Goal: Check status: Check status

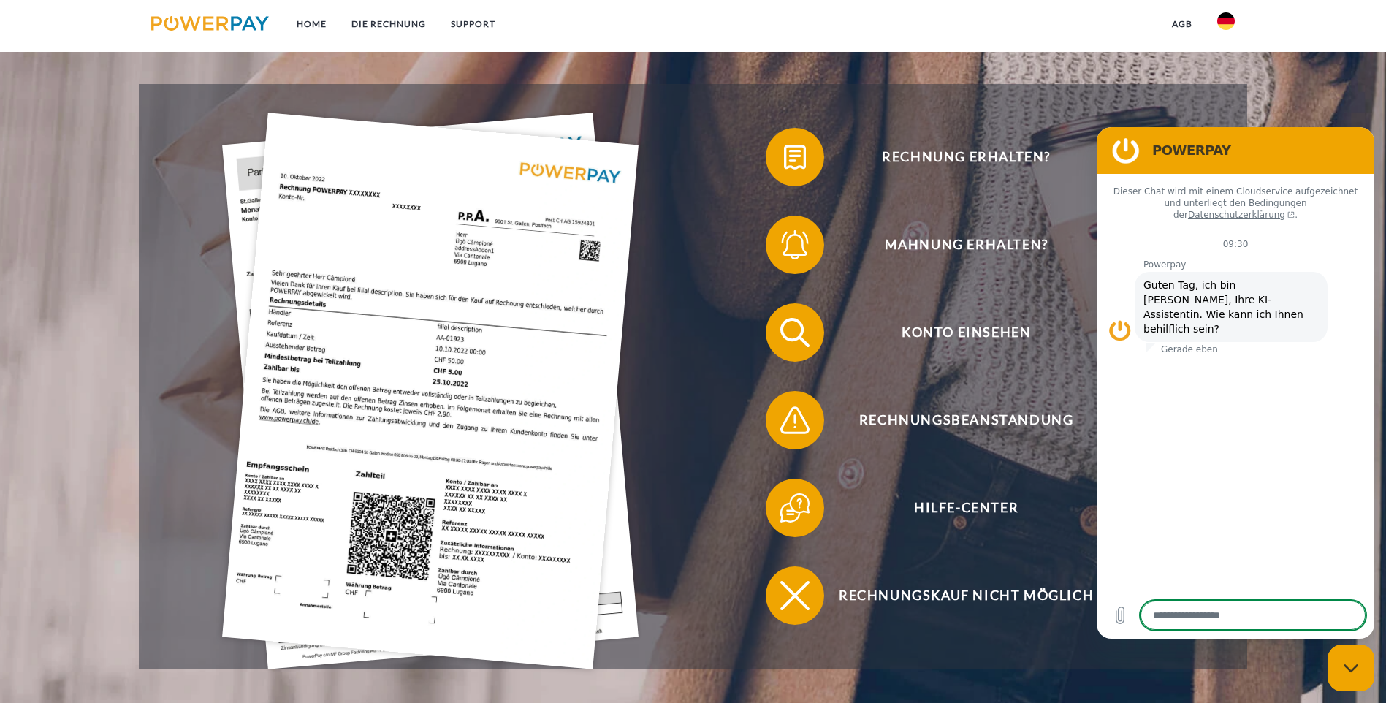
scroll to position [365, 0]
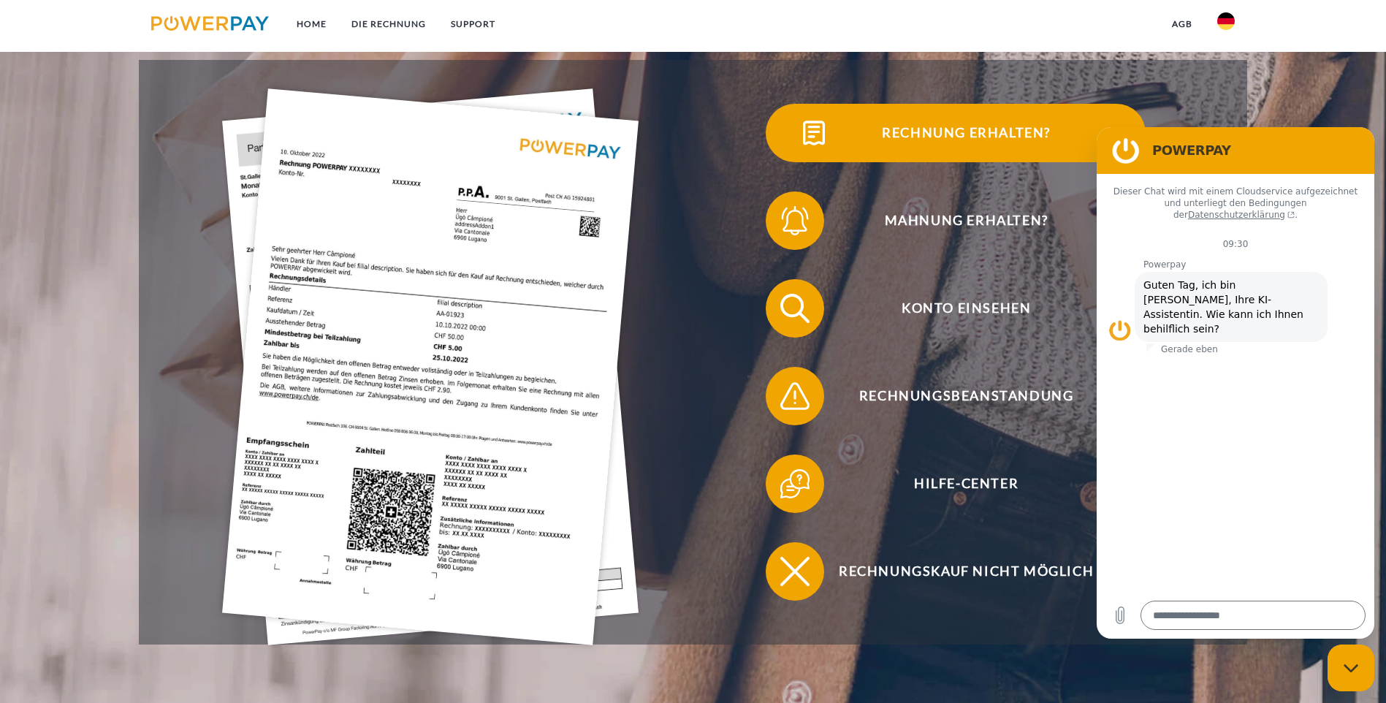
click at [787, 145] on span "Rechnung erhalten?" at bounding box center [966, 133] width 358 height 58
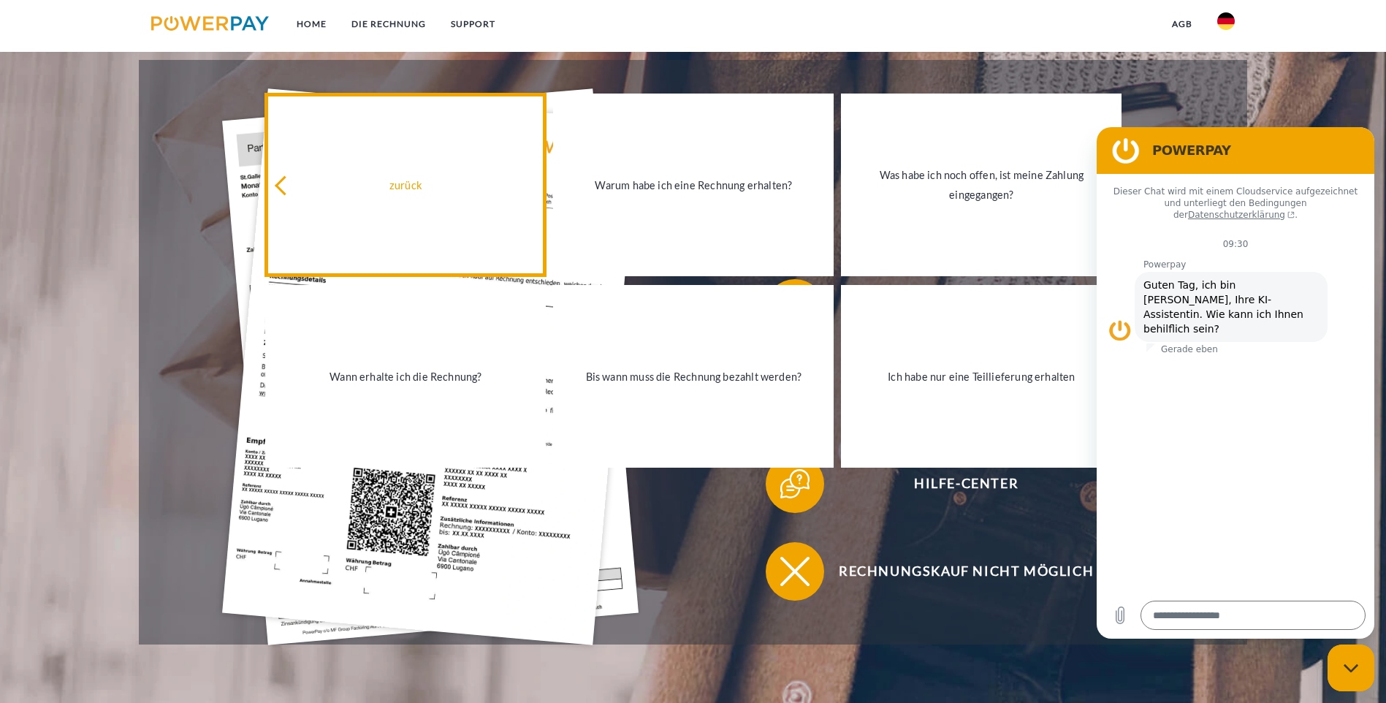
click at [284, 188] on icon at bounding box center [285, 185] width 20 height 20
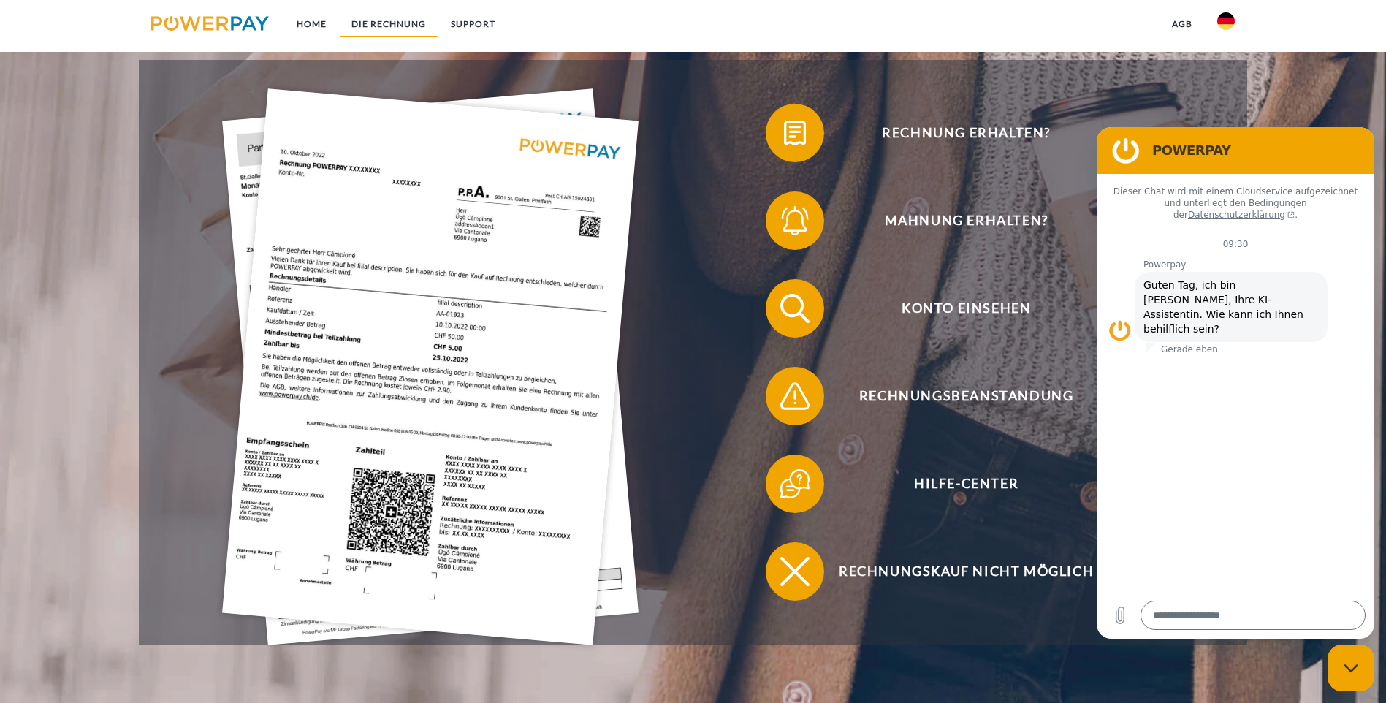
click at [364, 22] on link "DIE RECHNUNG" at bounding box center [388, 24] width 99 height 26
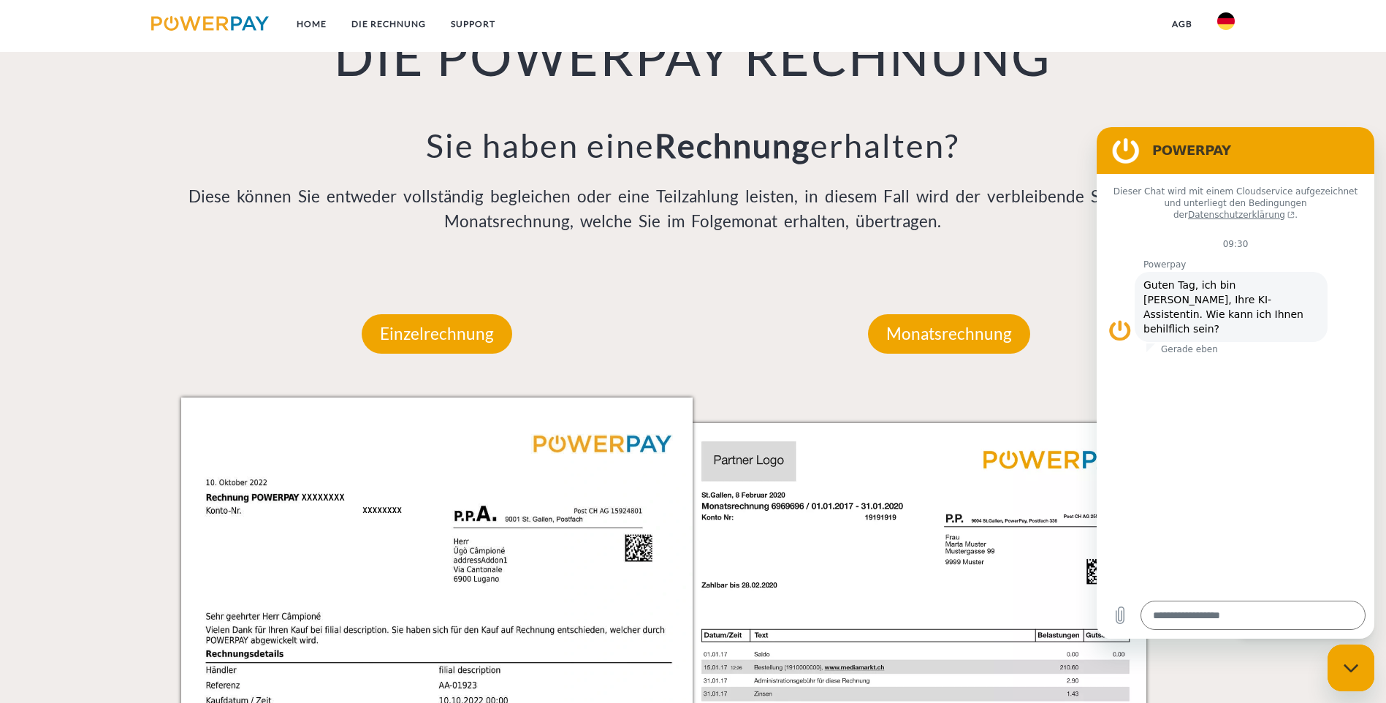
scroll to position [1180, 0]
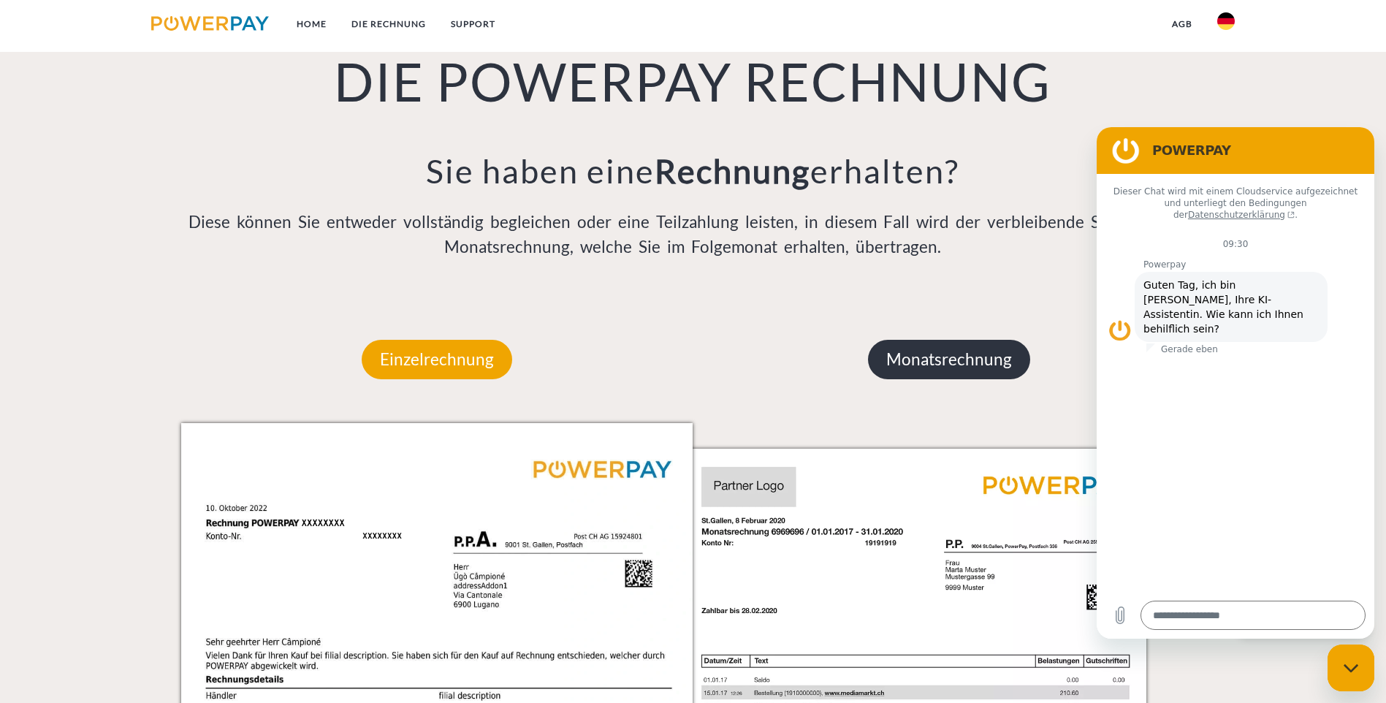
click at [989, 340] on p "Monatsrechnung" at bounding box center [949, 359] width 162 height 39
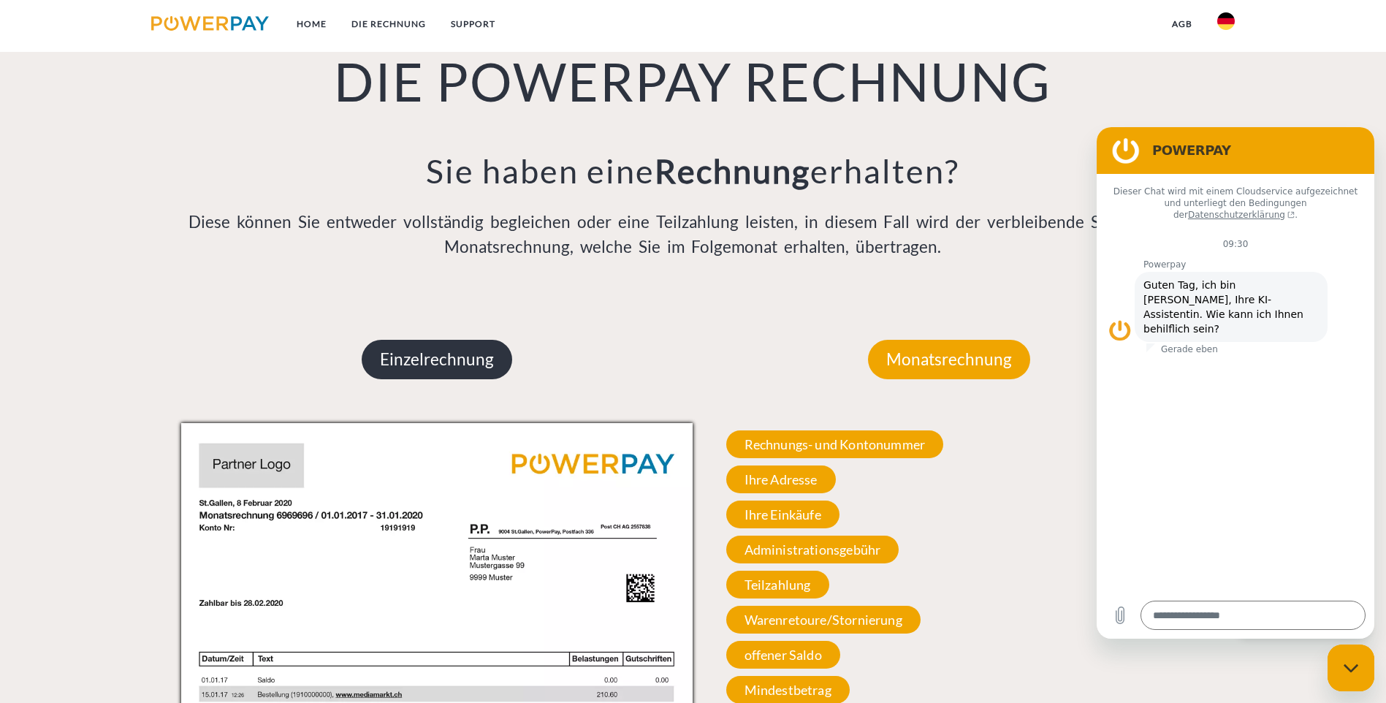
click at [391, 340] on p "Einzelrechnung" at bounding box center [437, 359] width 151 height 39
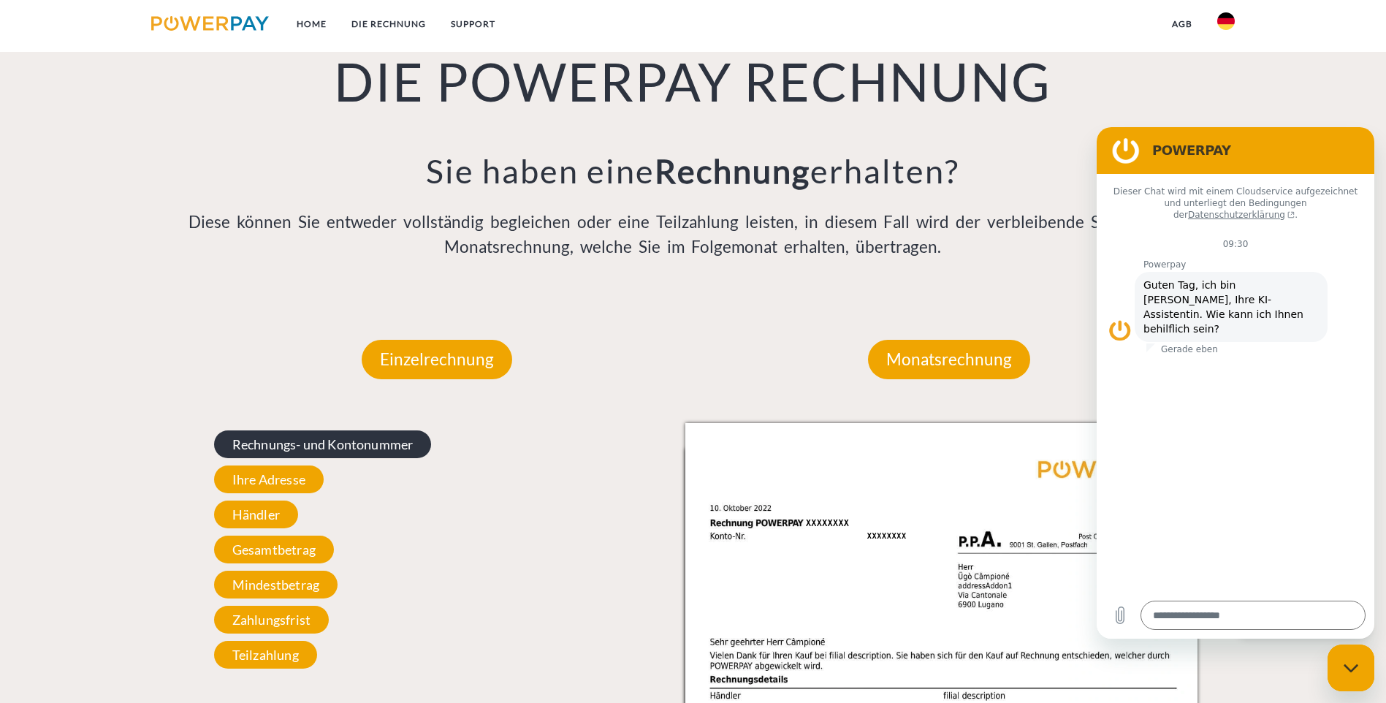
click at [273, 430] on span "Rechnungs- und Kontonummer" at bounding box center [323, 444] width 218 height 28
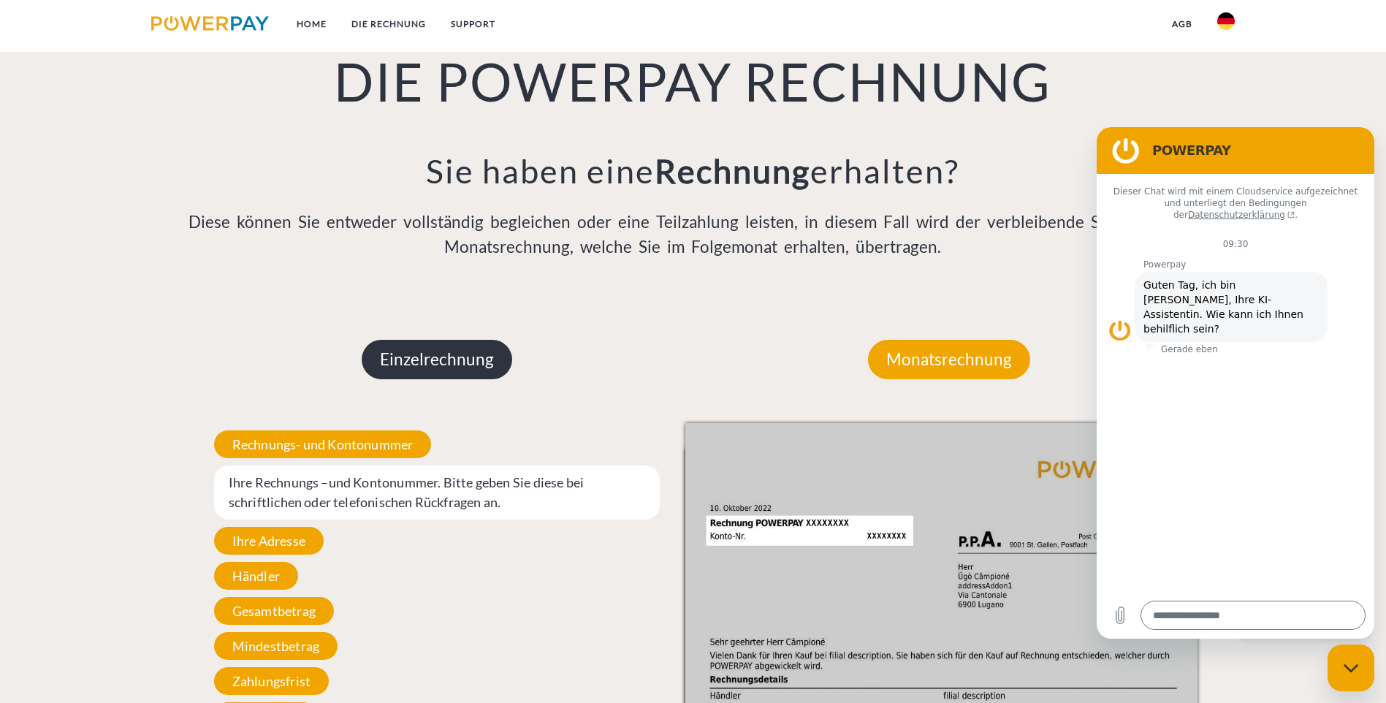
scroll to position [960, 0]
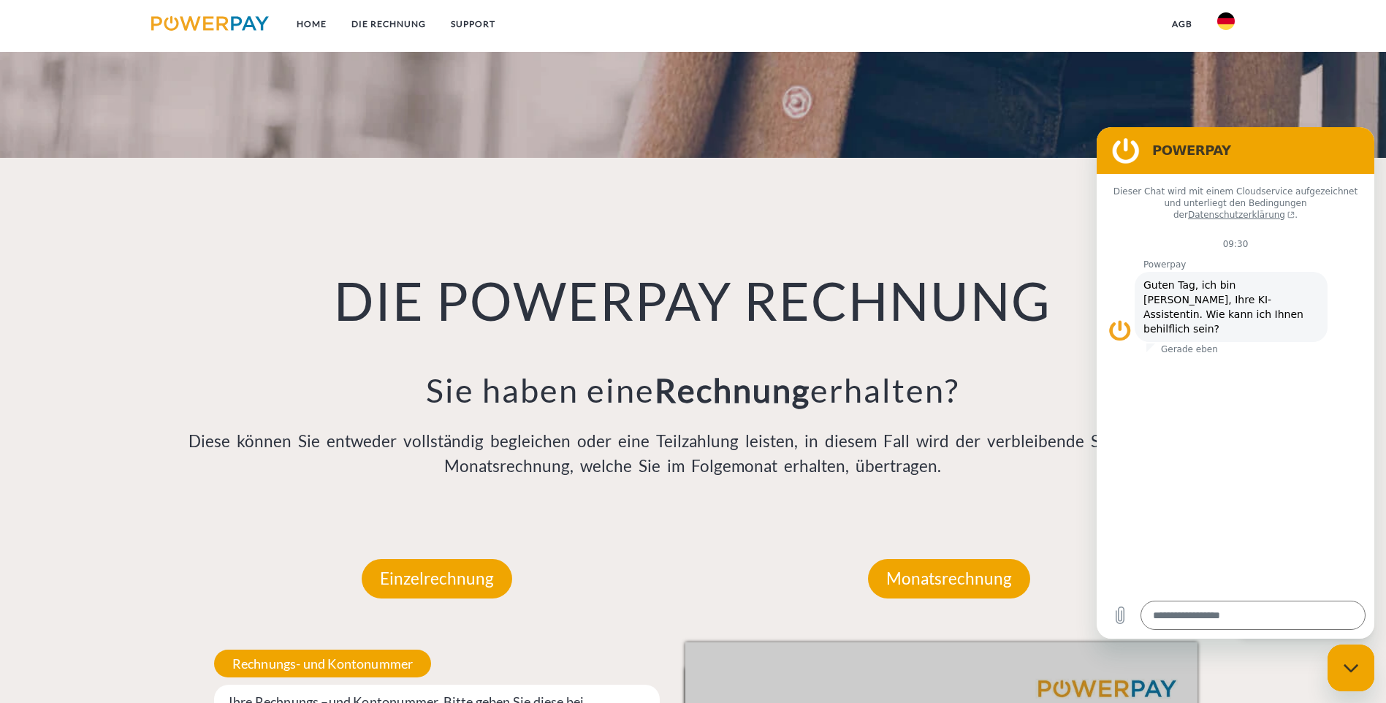
click at [1127, 155] on figure at bounding box center [1126, 150] width 29 height 29
click at [943, 559] on p "Monatsrechnung" at bounding box center [949, 578] width 162 height 39
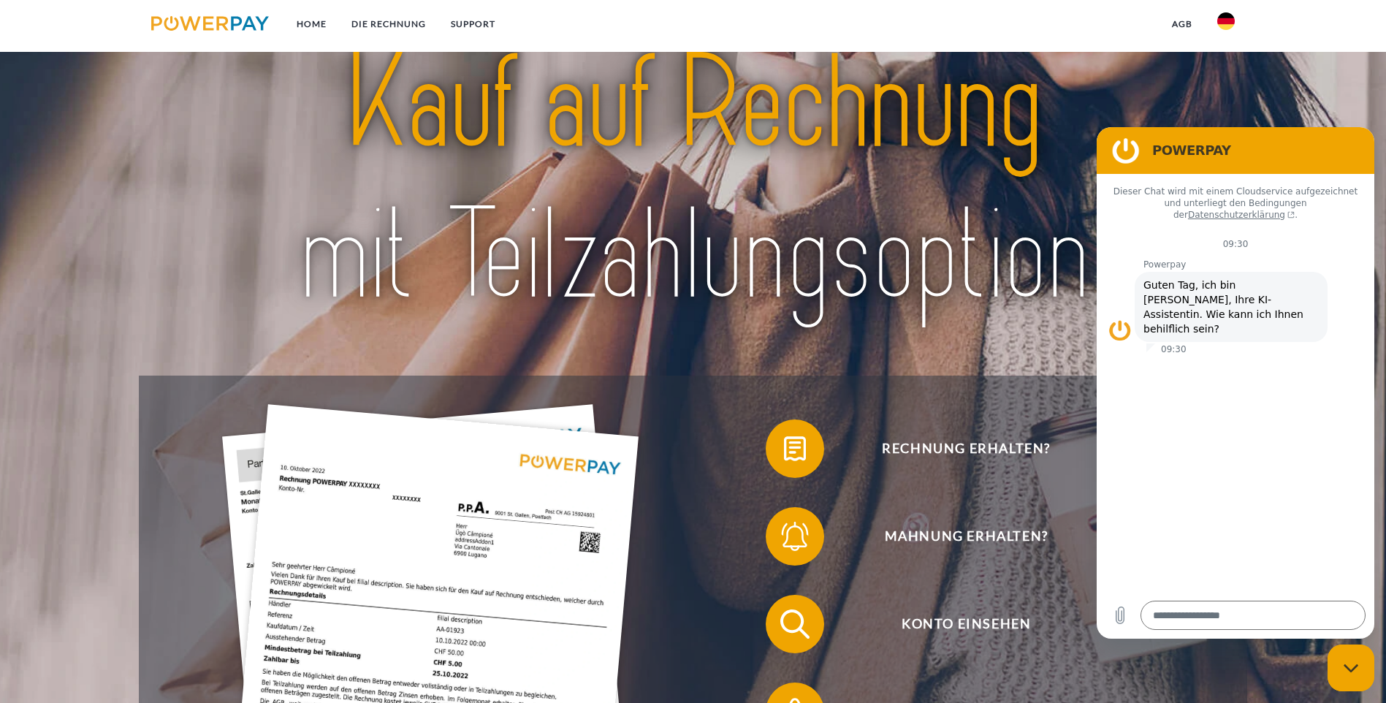
scroll to position [0, 0]
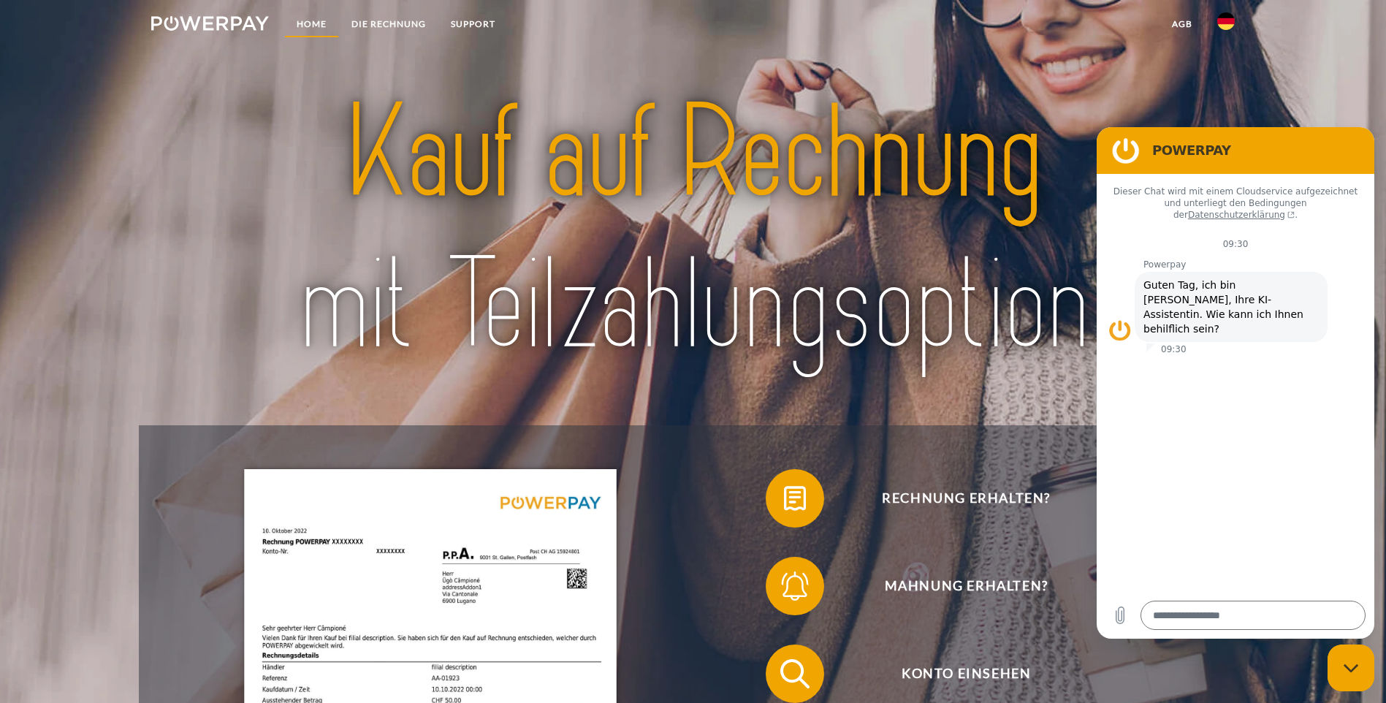
click at [316, 24] on link "Home" at bounding box center [311, 24] width 55 height 26
click at [401, 20] on link "DIE RECHNUNG" at bounding box center [388, 24] width 99 height 26
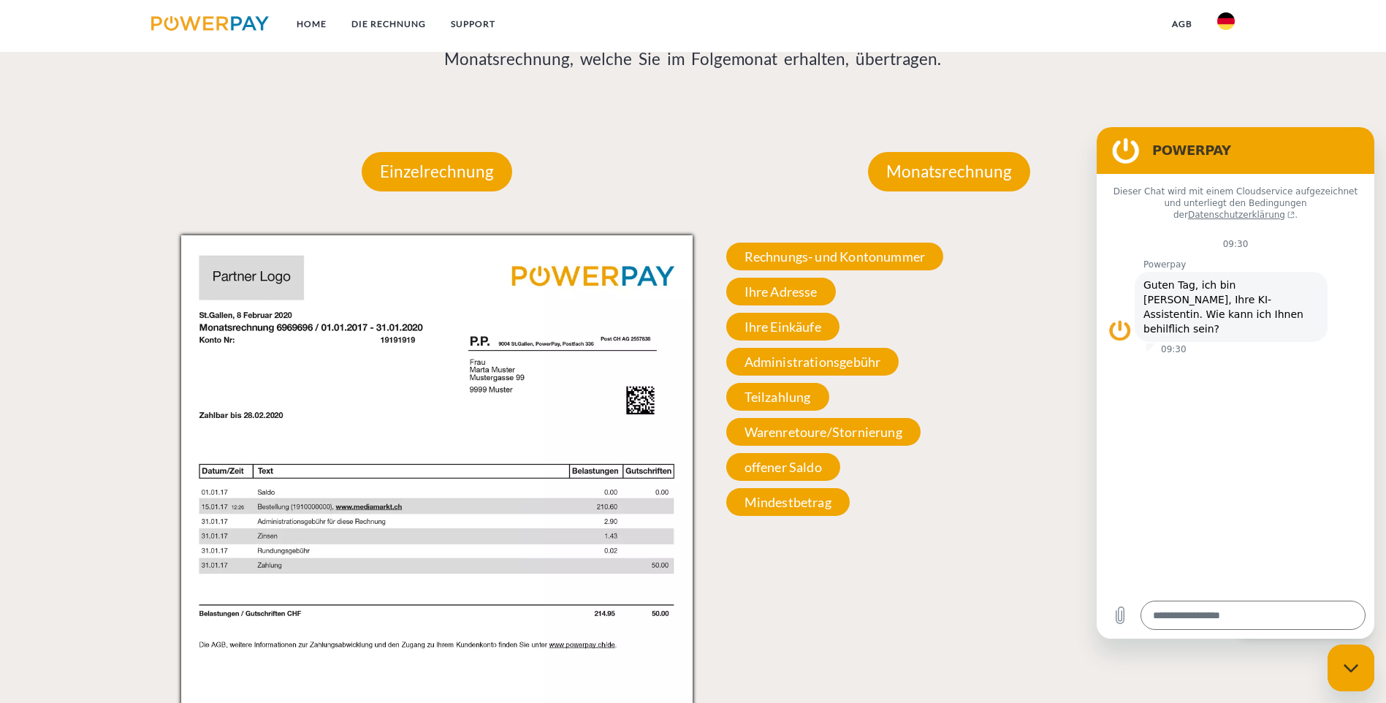
scroll to position [1180, 0]
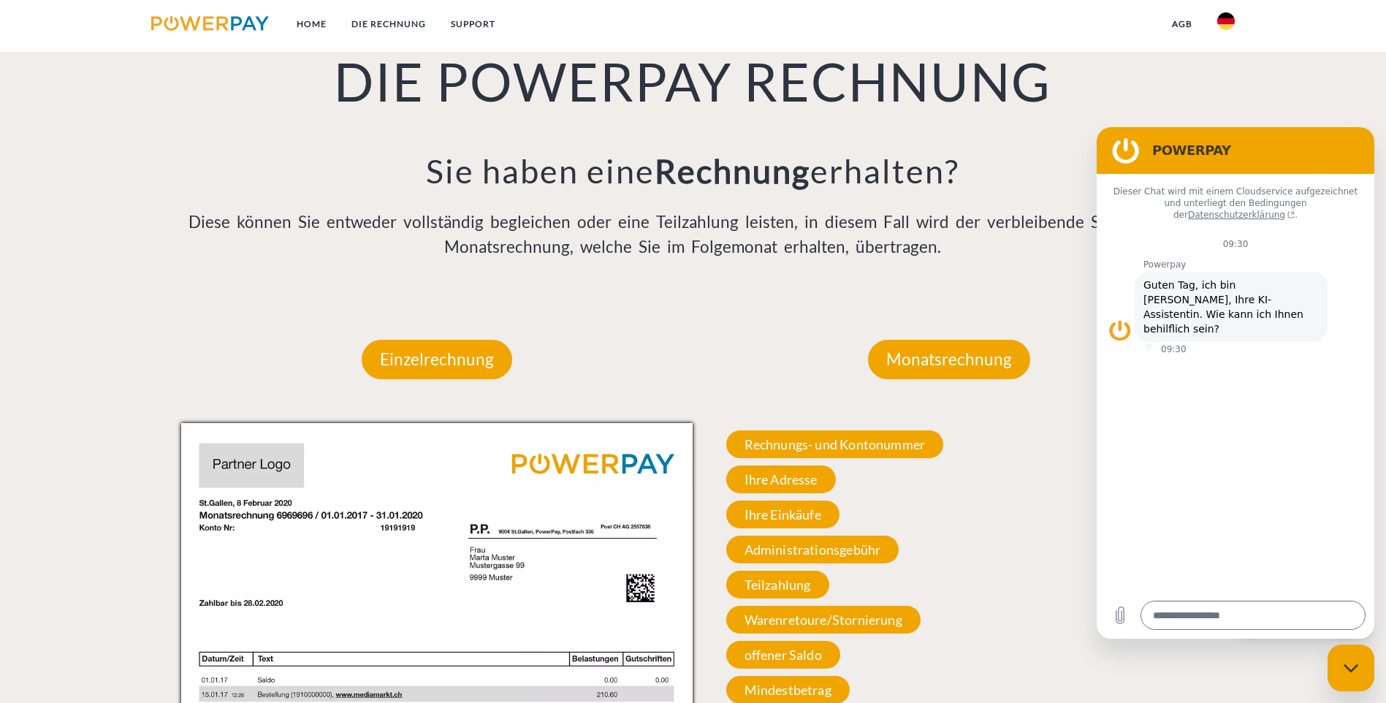
click at [795, 571] on span "Teilzahlung" at bounding box center [777, 585] width 103 height 28
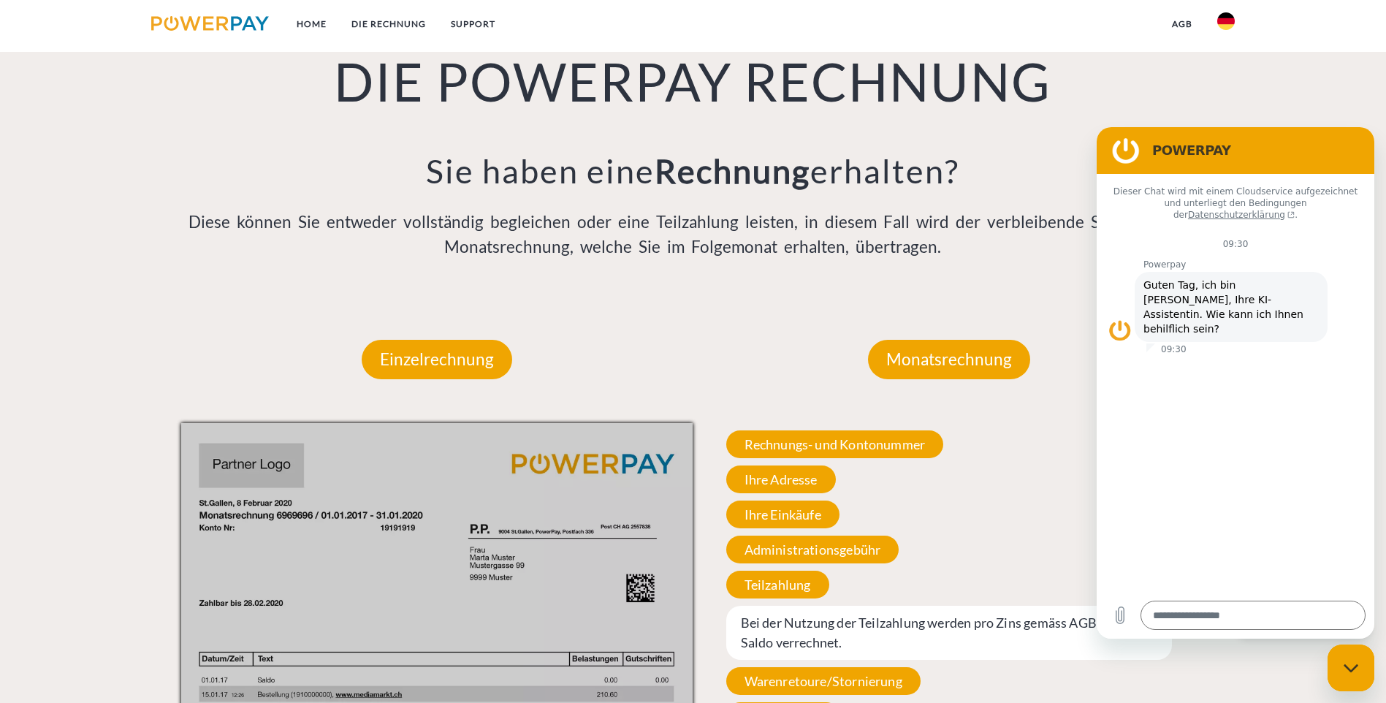
click at [916, 606] on span "Bei der Nutzung der Teilzahlung werden pro Zins gemäss AGB auf den Saldo verrec…" at bounding box center [949, 633] width 447 height 54
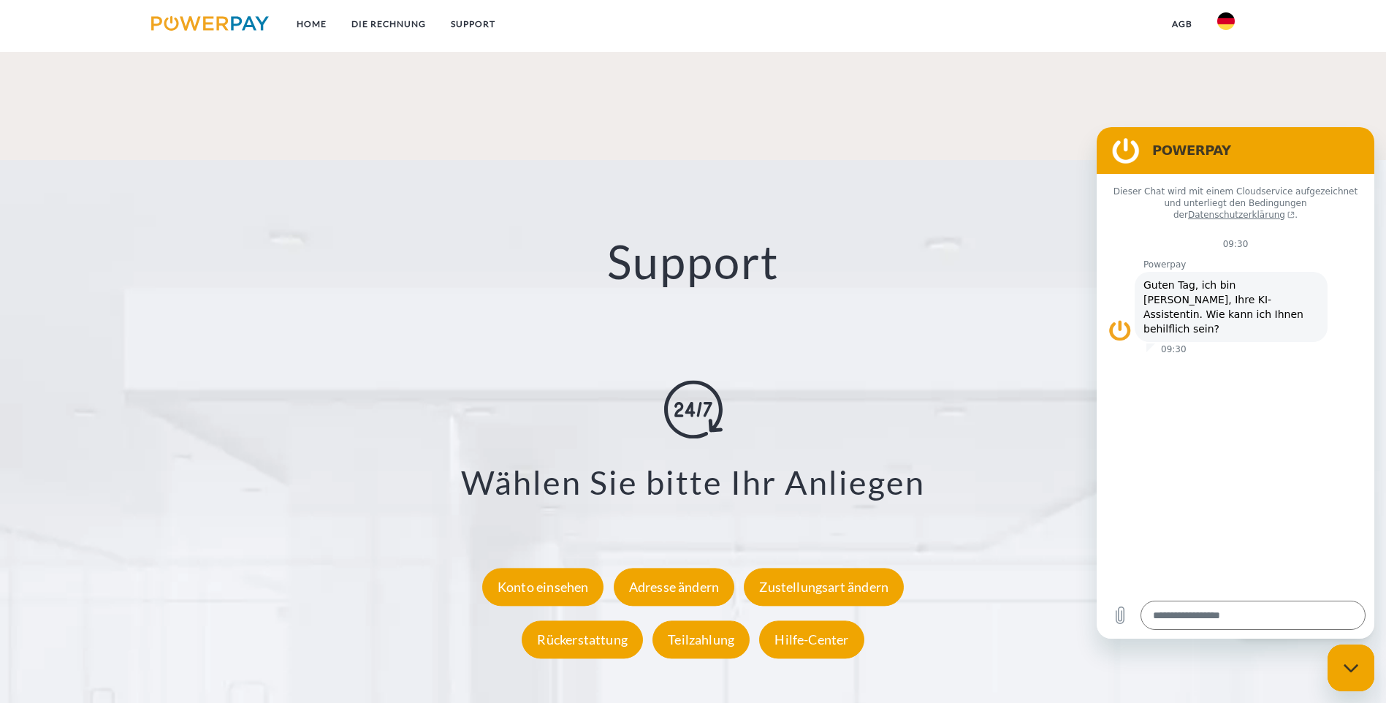
scroll to position [2681, 0]
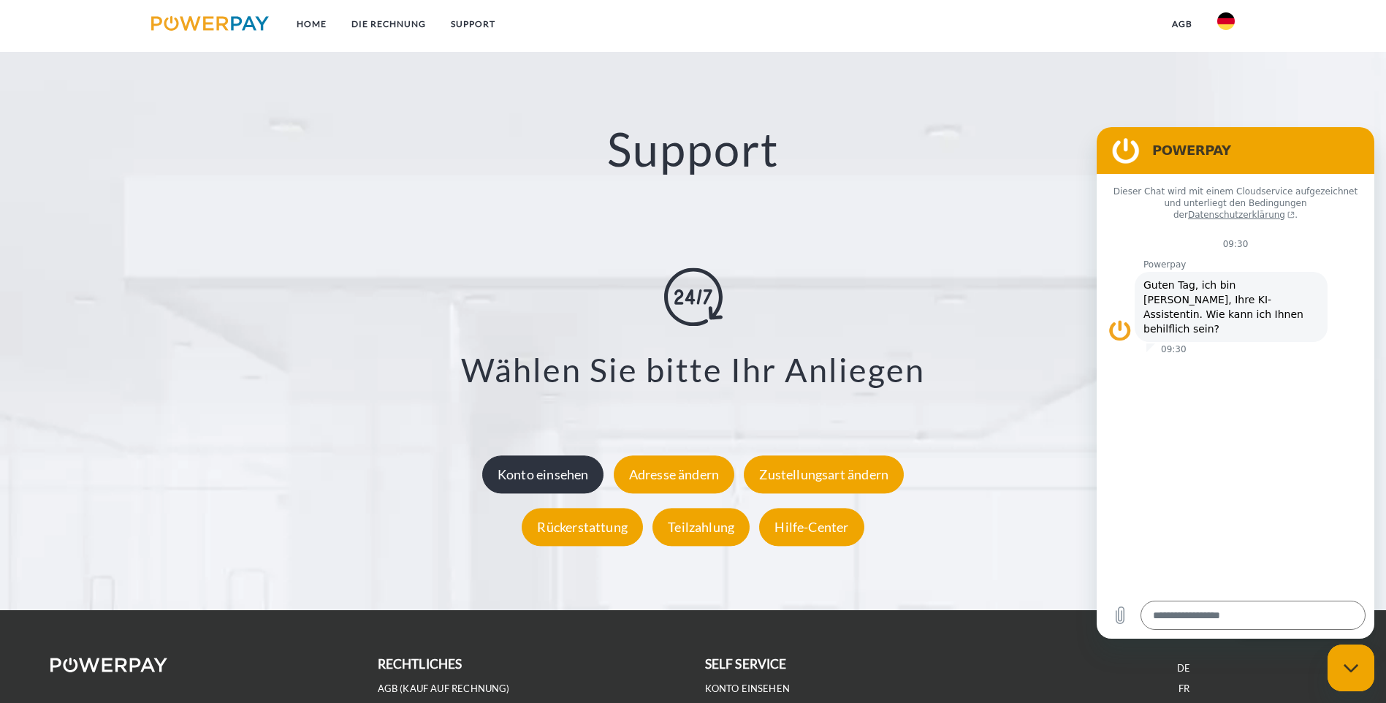
click at [546, 456] on div "Konto einsehen" at bounding box center [543, 475] width 122 height 38
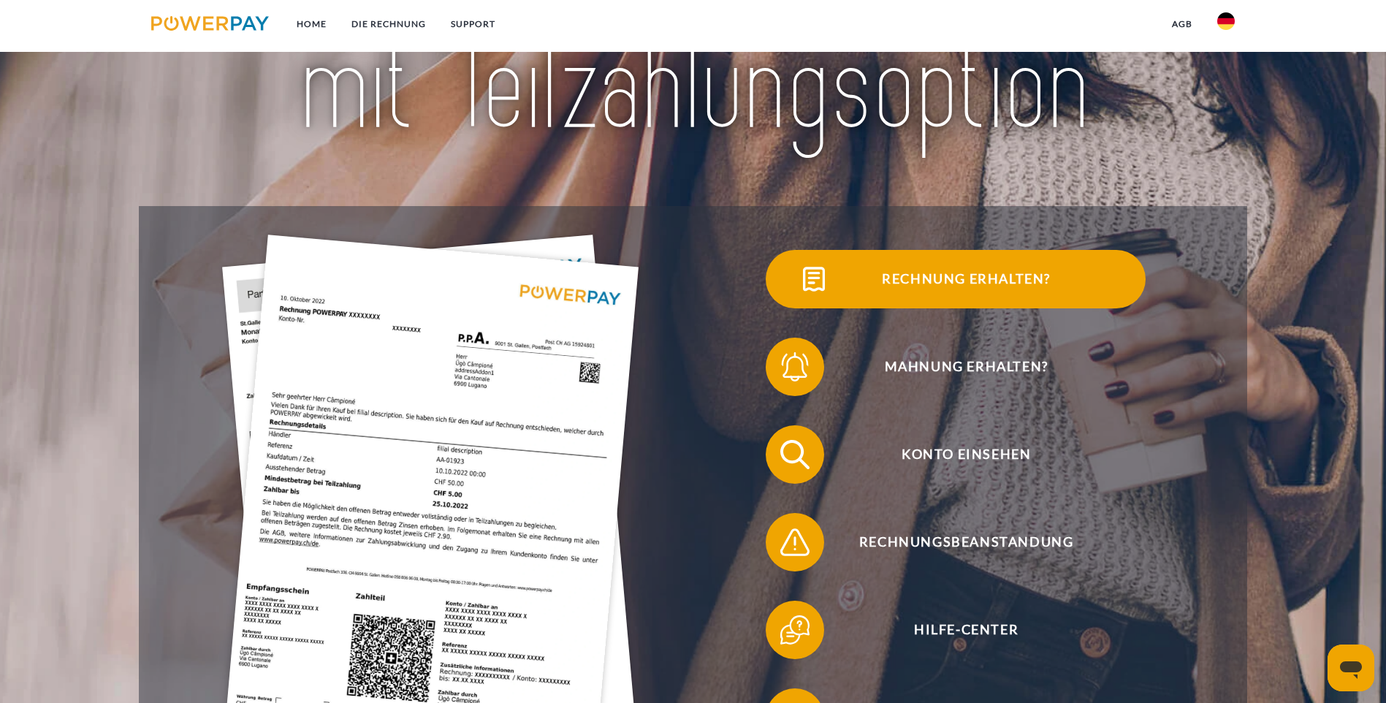
scroll to position [438, 0]
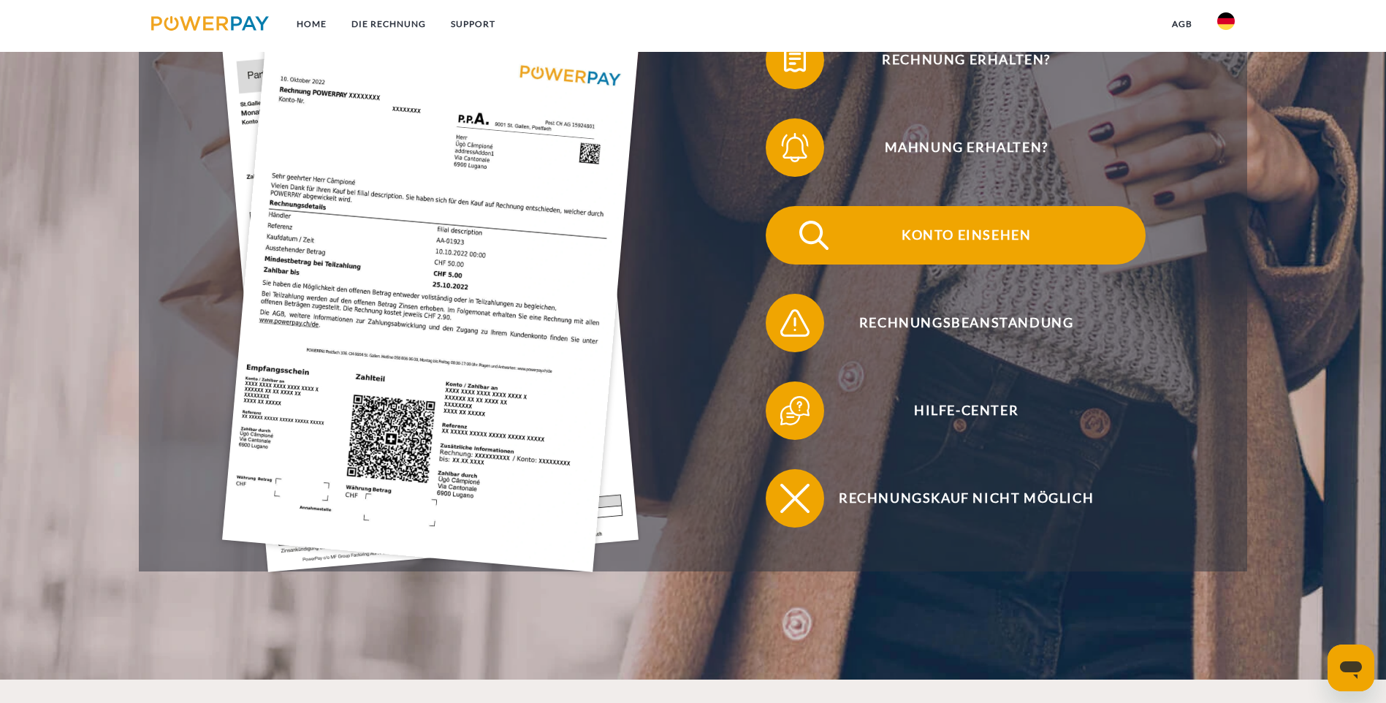
click at [796, 217] on img at bounding box center [814, 235] width 37 height 37
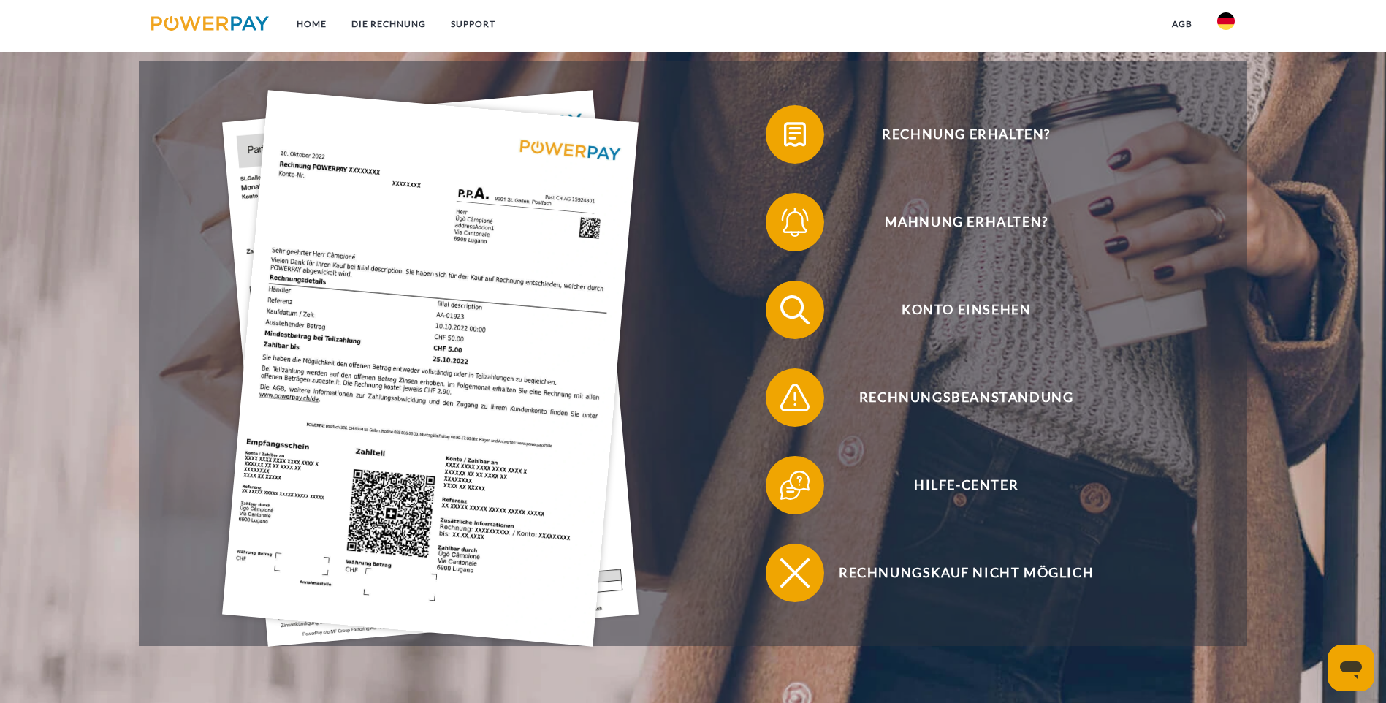
scroll to position [365, 0]
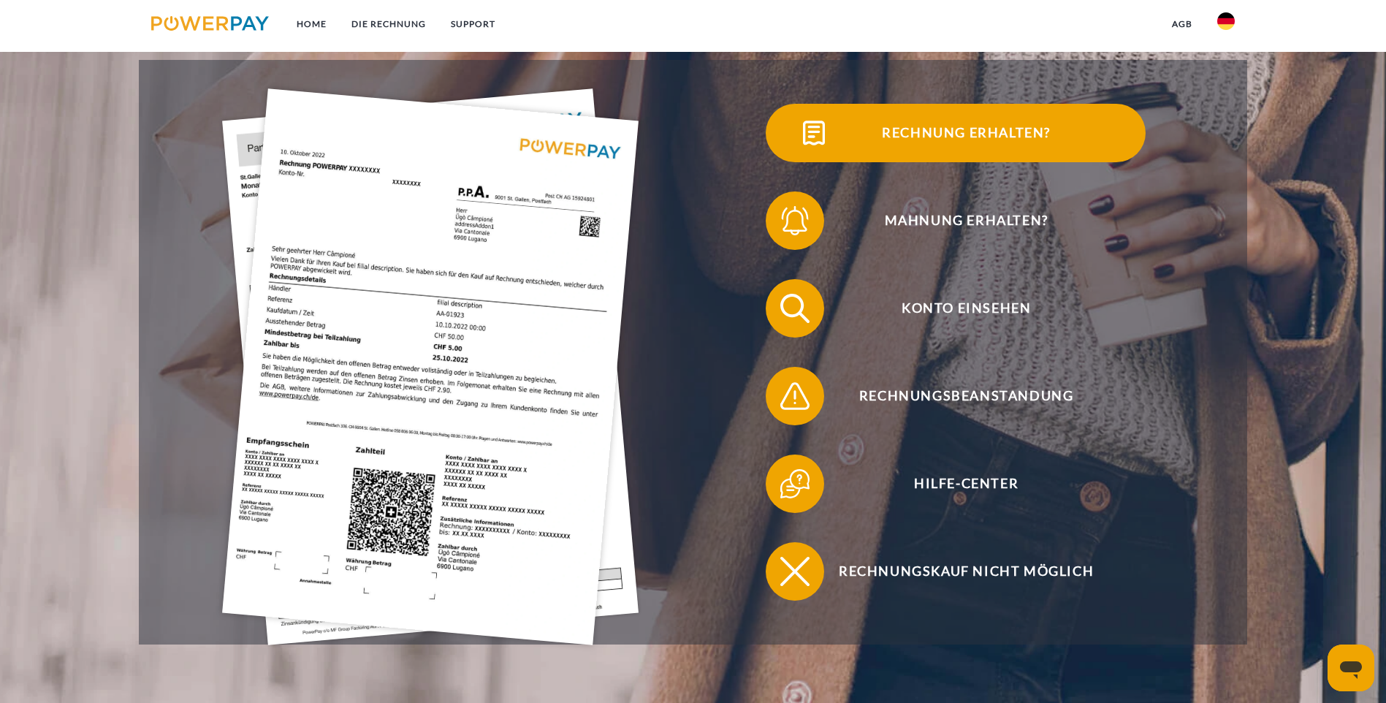
click at [787, 156] on span "Rechnung erhalten?" at bounding box center [966, 133] width 358 height 58
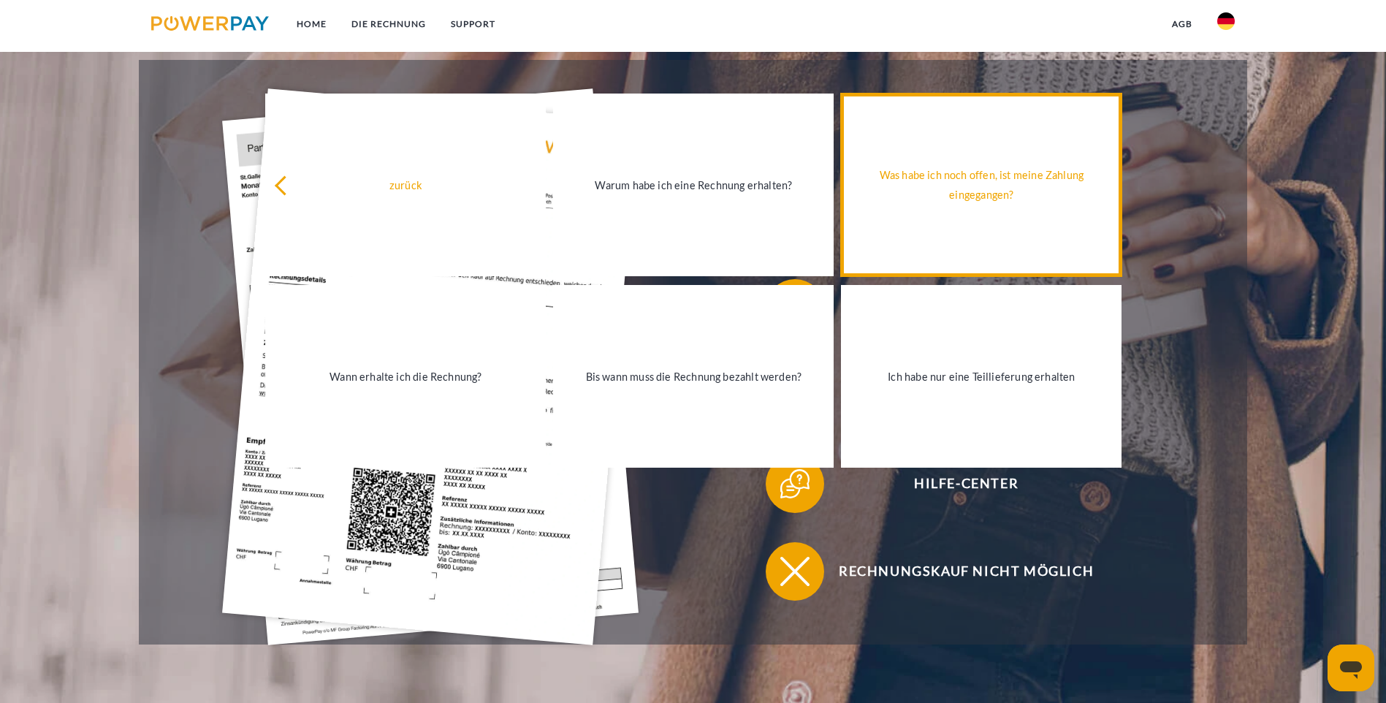
click at [1020, 200] on div "Was habe ich noch offen, ist meine Zahlung eingegangen?" at bounding box center [981, 184] width 263 height 39
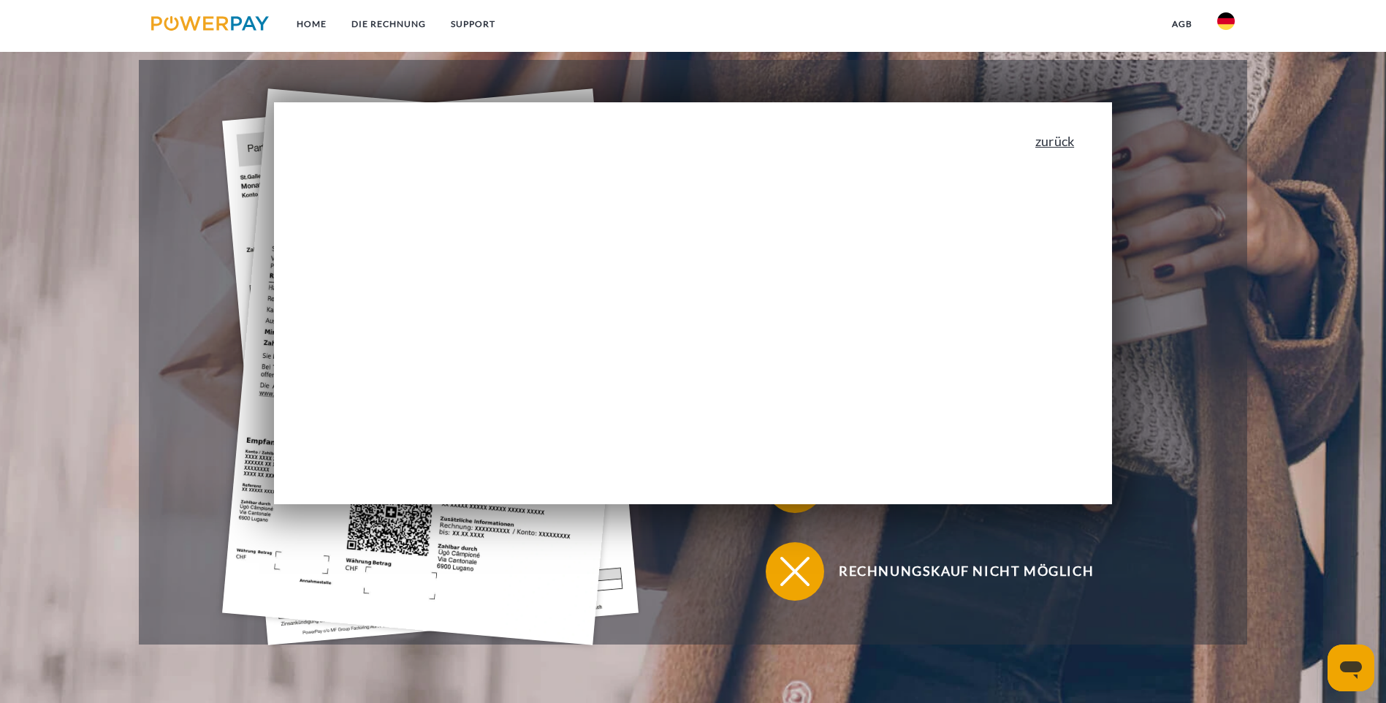
click at [1070, 137] on link "zurück" at bounding box center [1055, 140] width 39 height 13
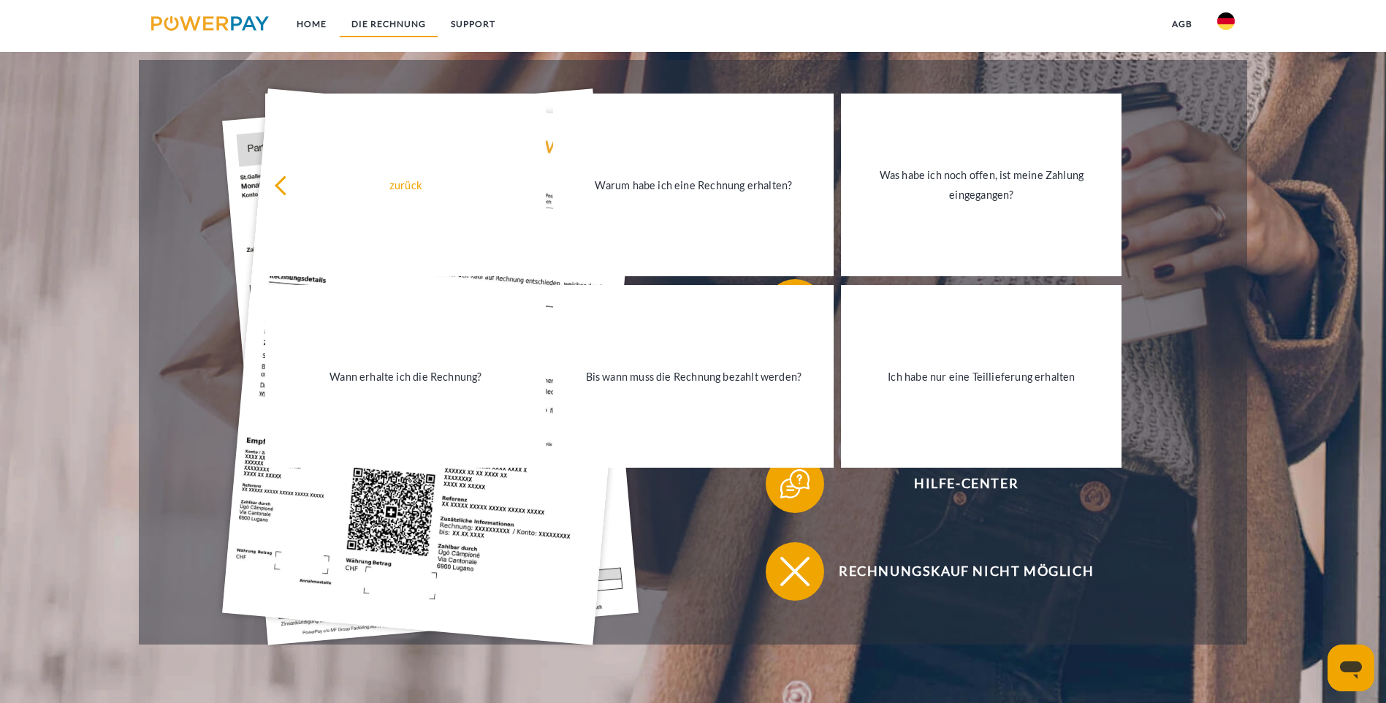
click at [400, 19] on link "DIE RECHNUNG" at bounding box center [388, 24] width 99 height 26
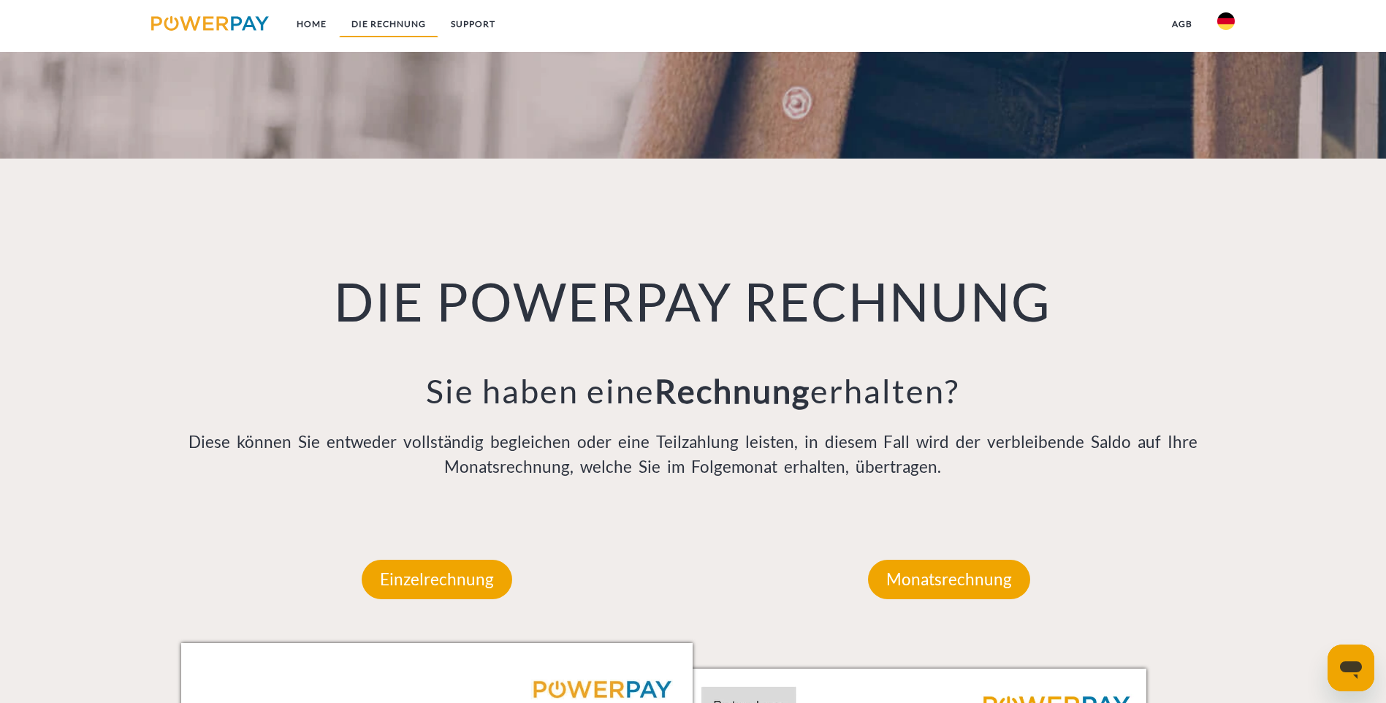
scroll to position [960, 0]
click at [960, 559] on p "Monatsrechnung" at bounding box center [949, 578] width 162 height 39
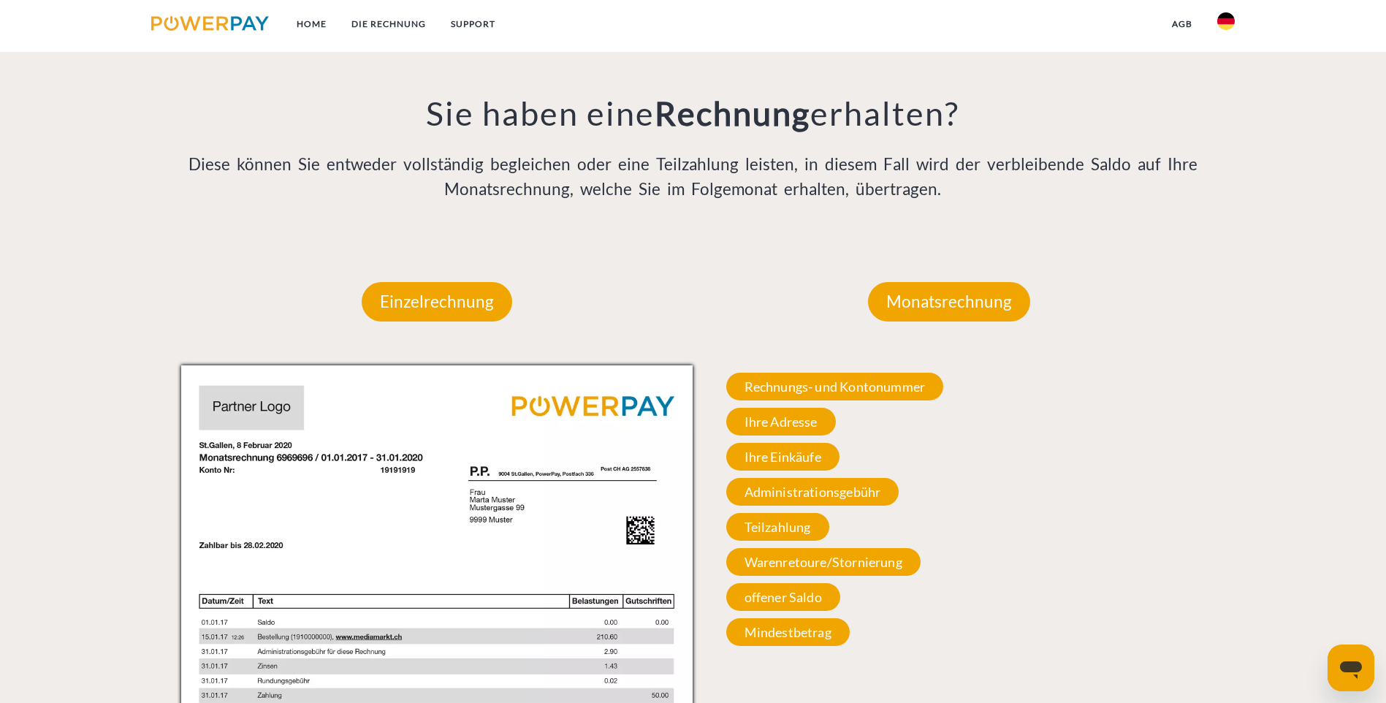
scroll to position [1253, 0]
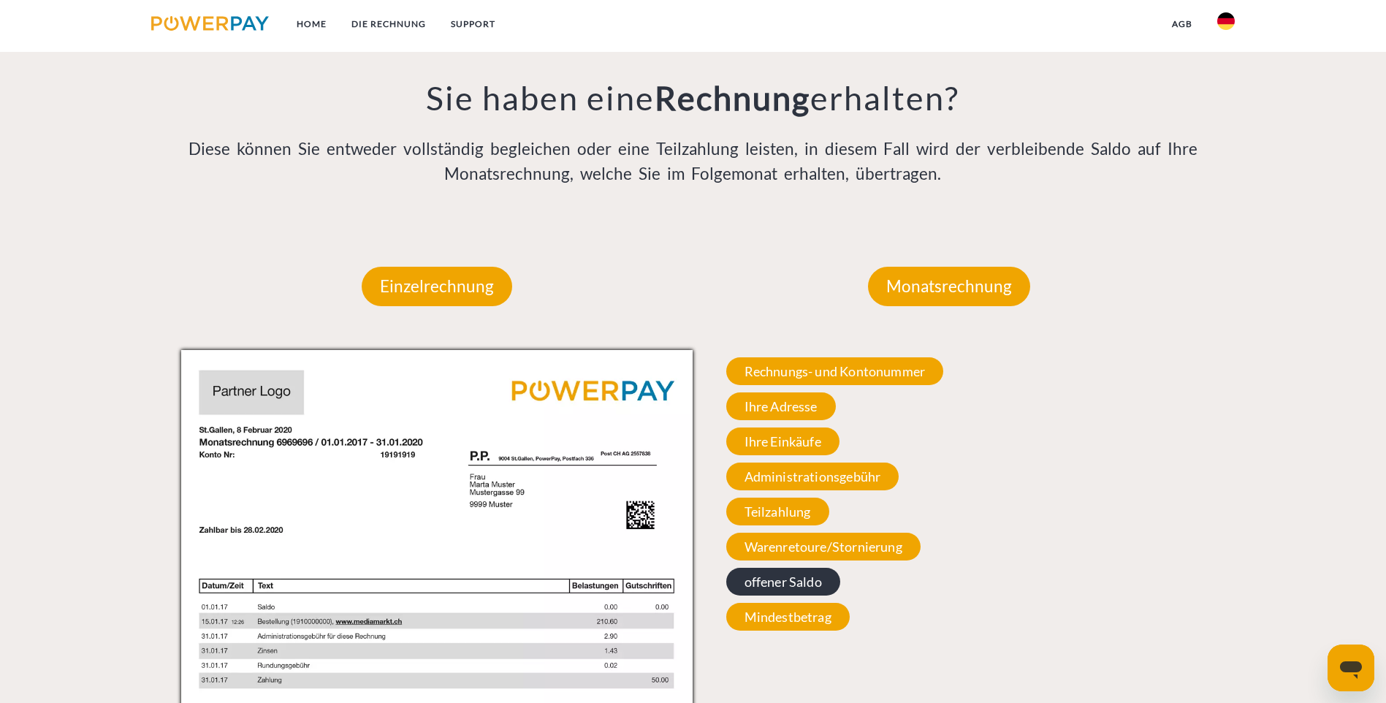
click at [796, 568] on span "offener Saldo" at bounding box center [783, 582] width 114 height 28
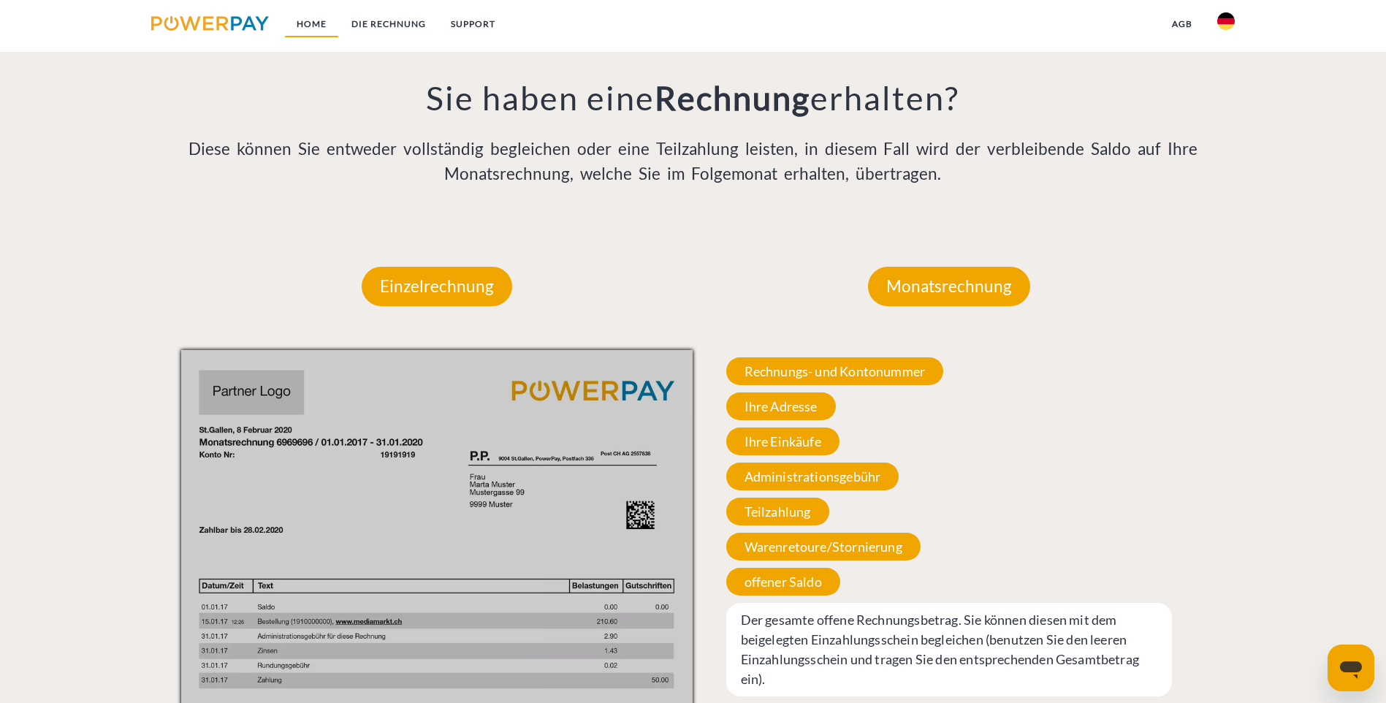
click at [309, 18] on link "Home" at bounding box center [311, 24] width 55 height 26
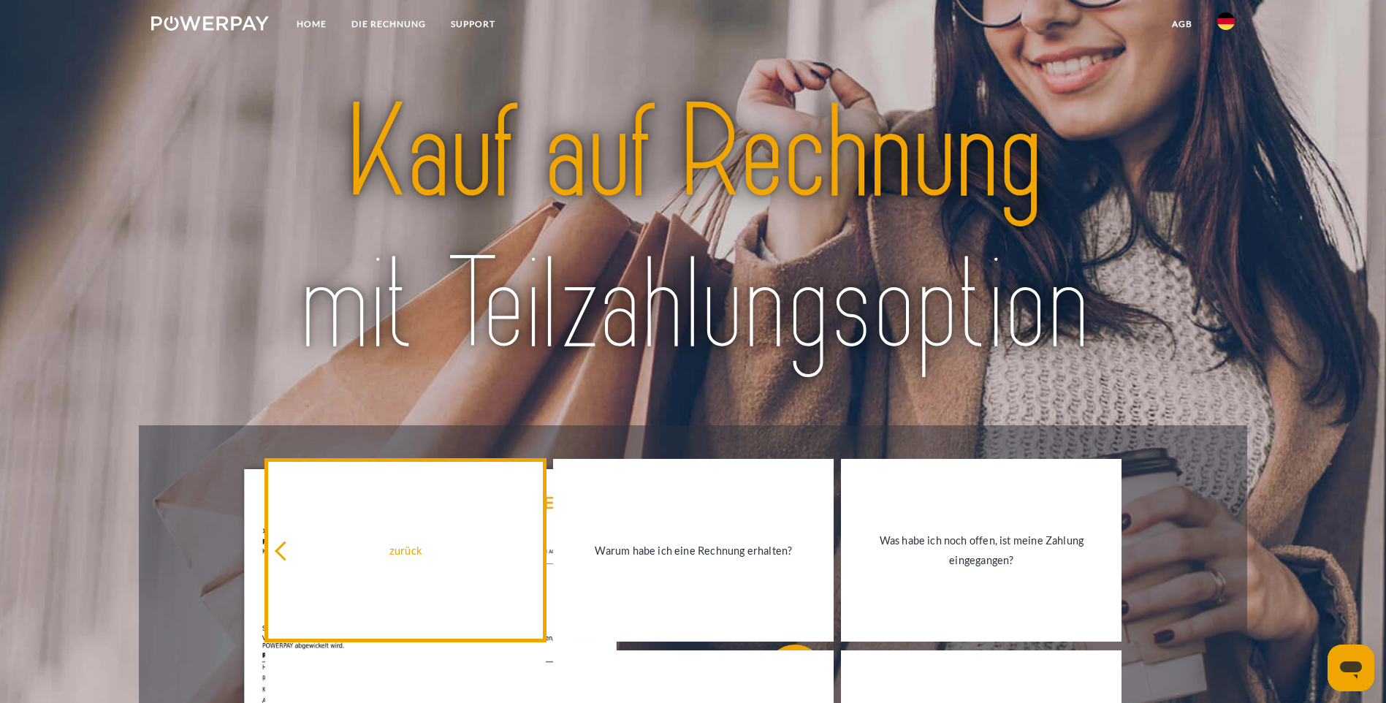
click at [281, 553] on icon at bounding box center [285, 551] width 20 height 20
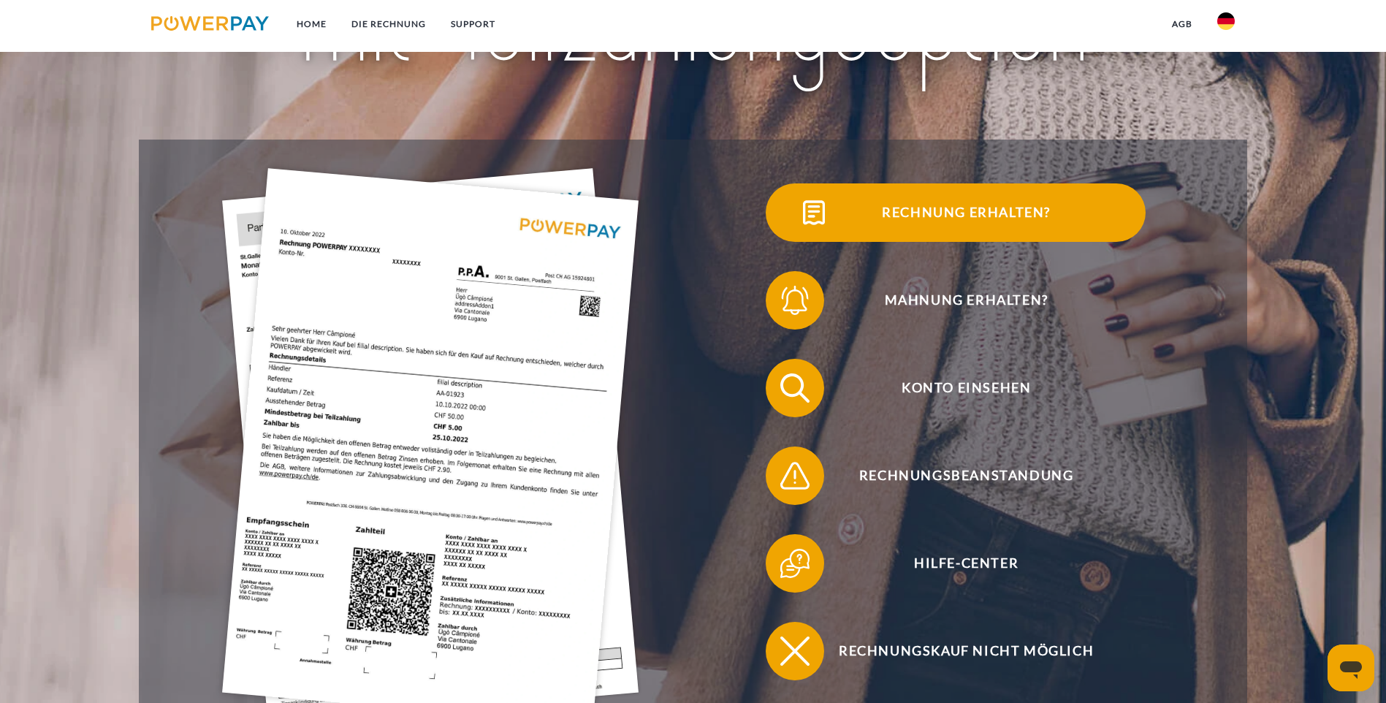
scroll to position [292, 0]
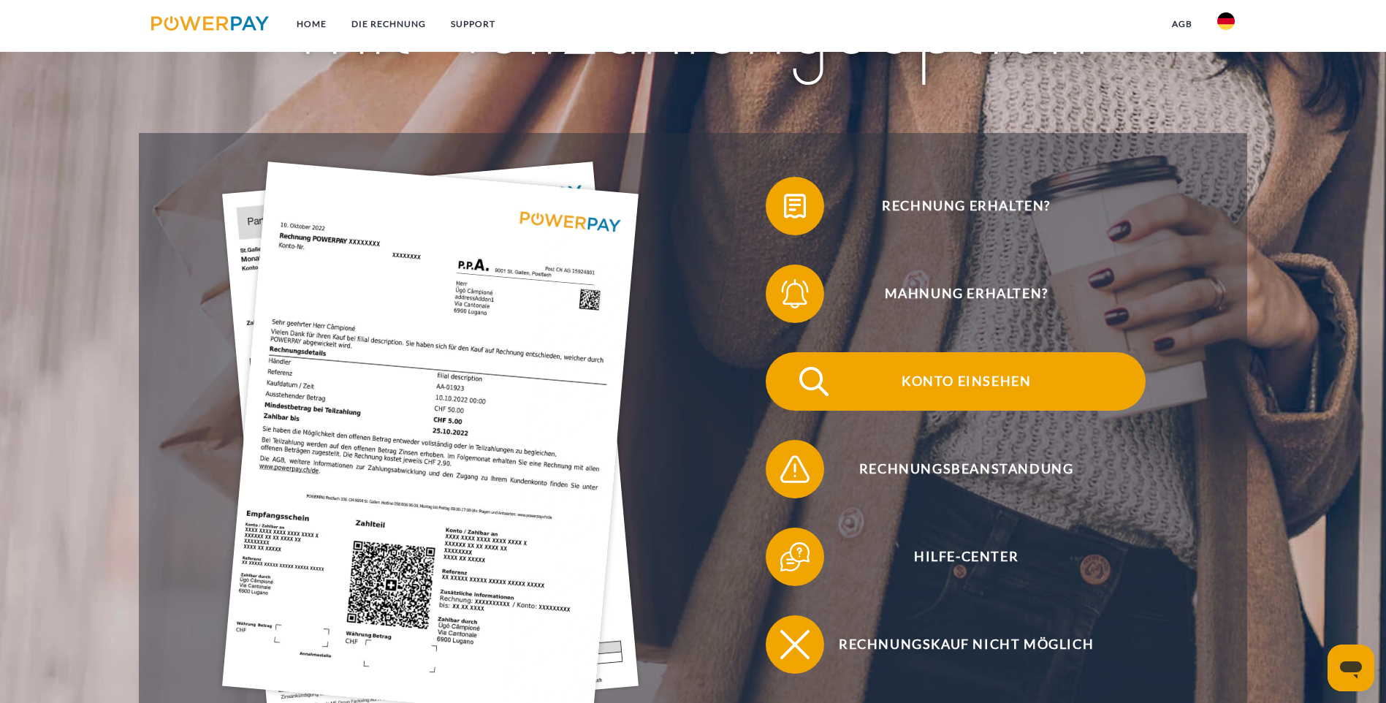
click at [787, 352] on span "Konto einsehen" at bounding box center [966, 381] width 358 height 58
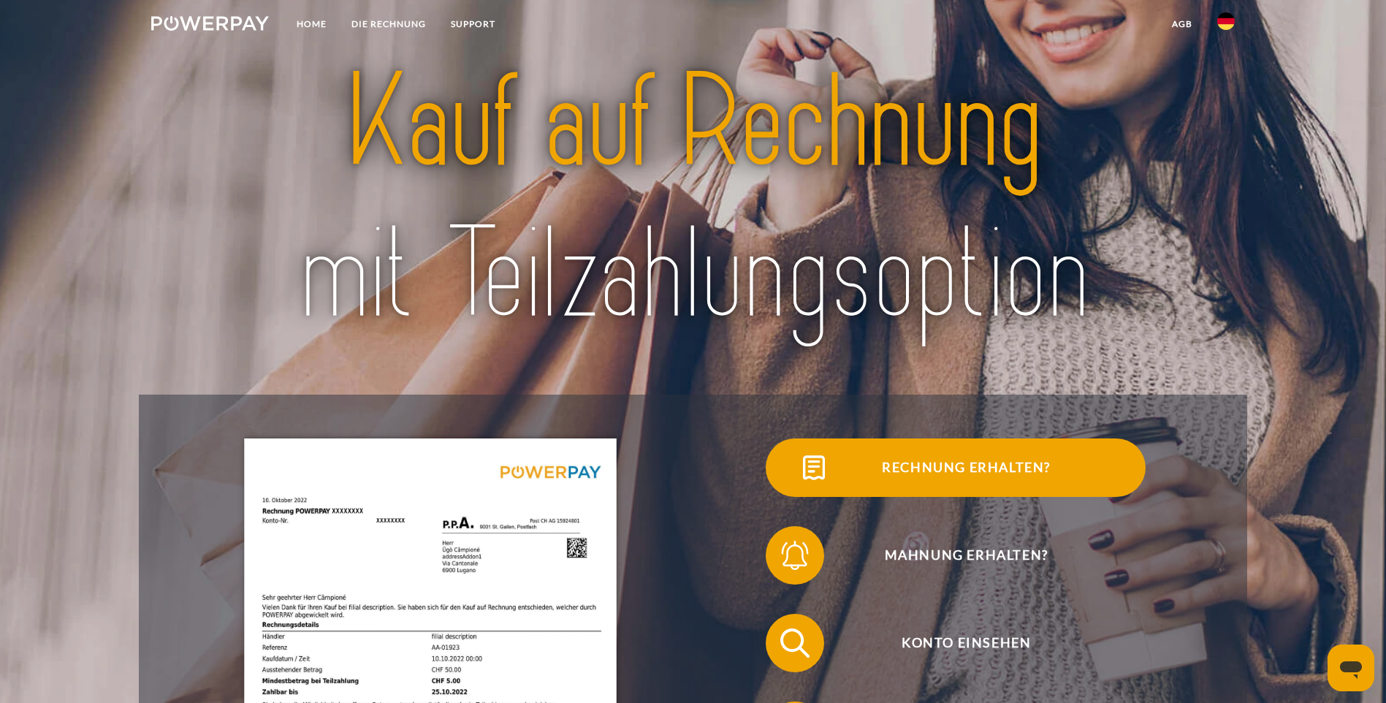
scroll to position [0, 0]
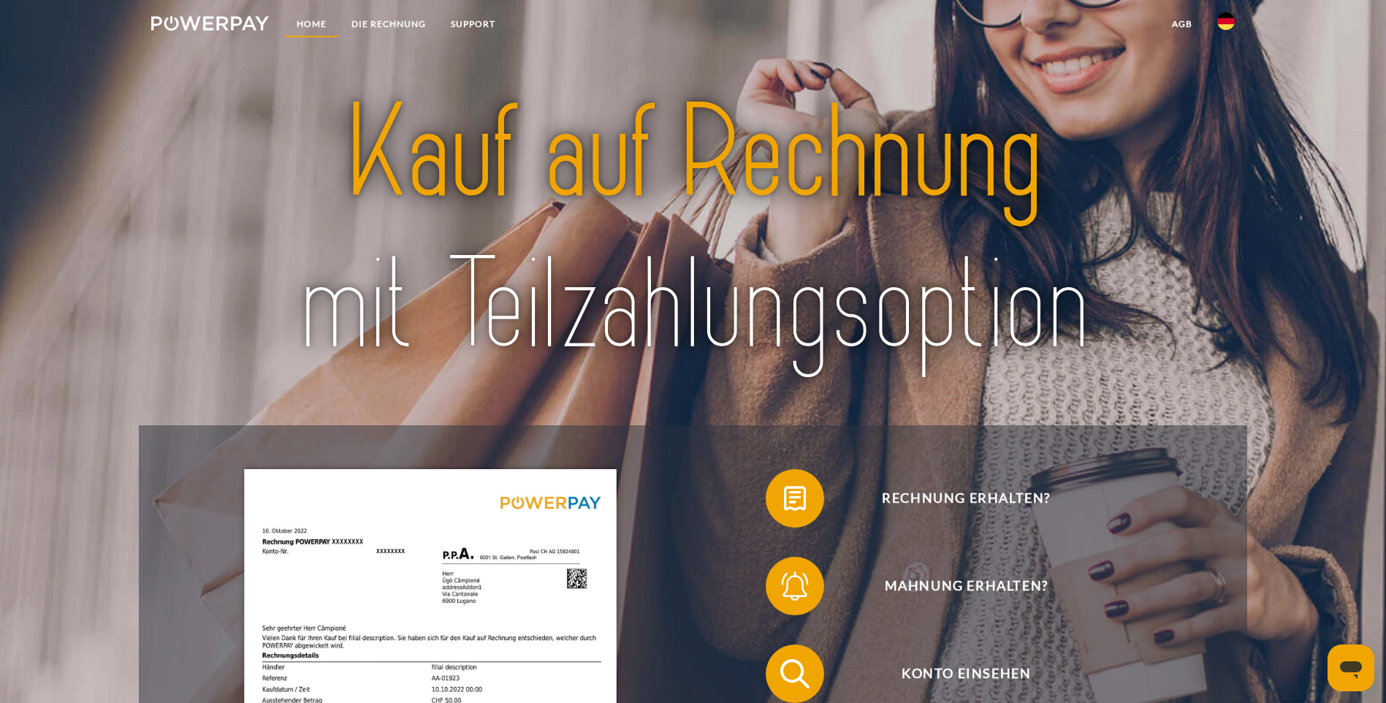
click at [304, 22] on link "Home" at bounding box center [311, 24] width 55 height 26
click at [397, 21] on link "DIE RECHNUNG" at bounding box center [388, 24] width 99 height 26
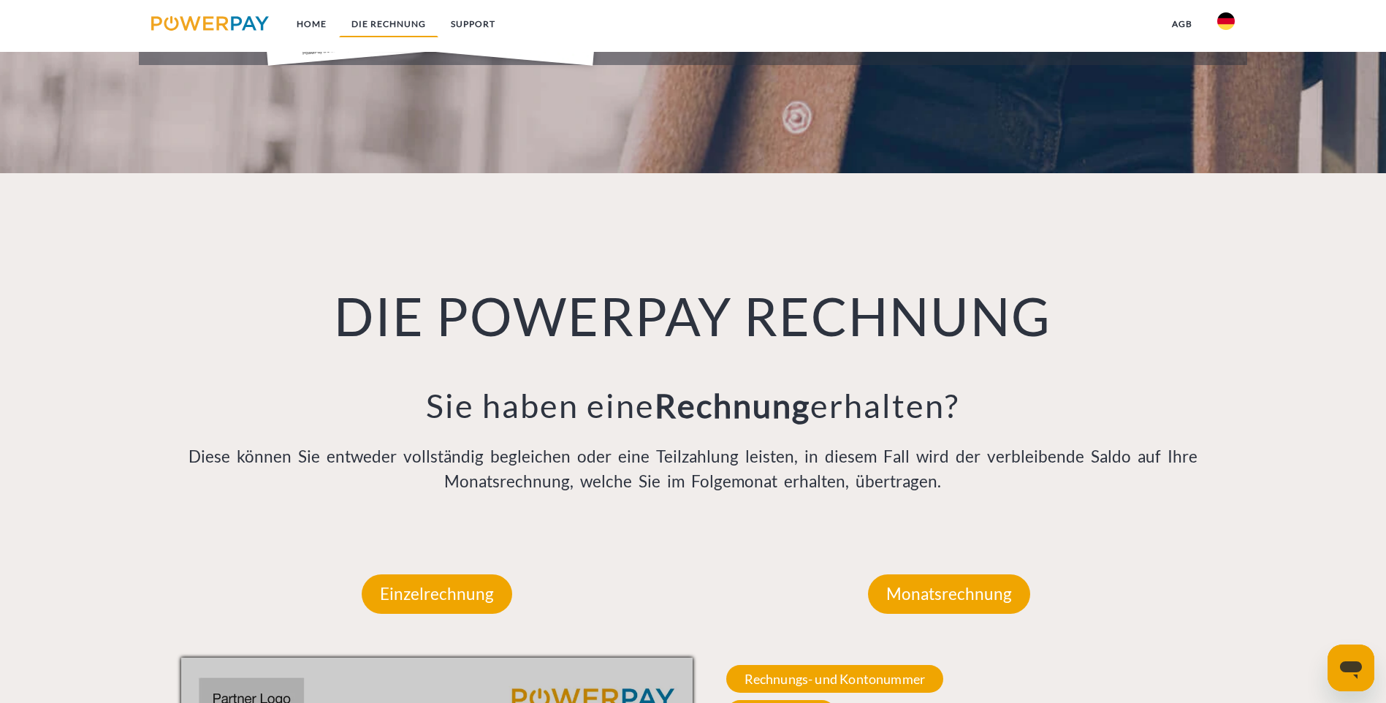
scroll to position [960, 0]
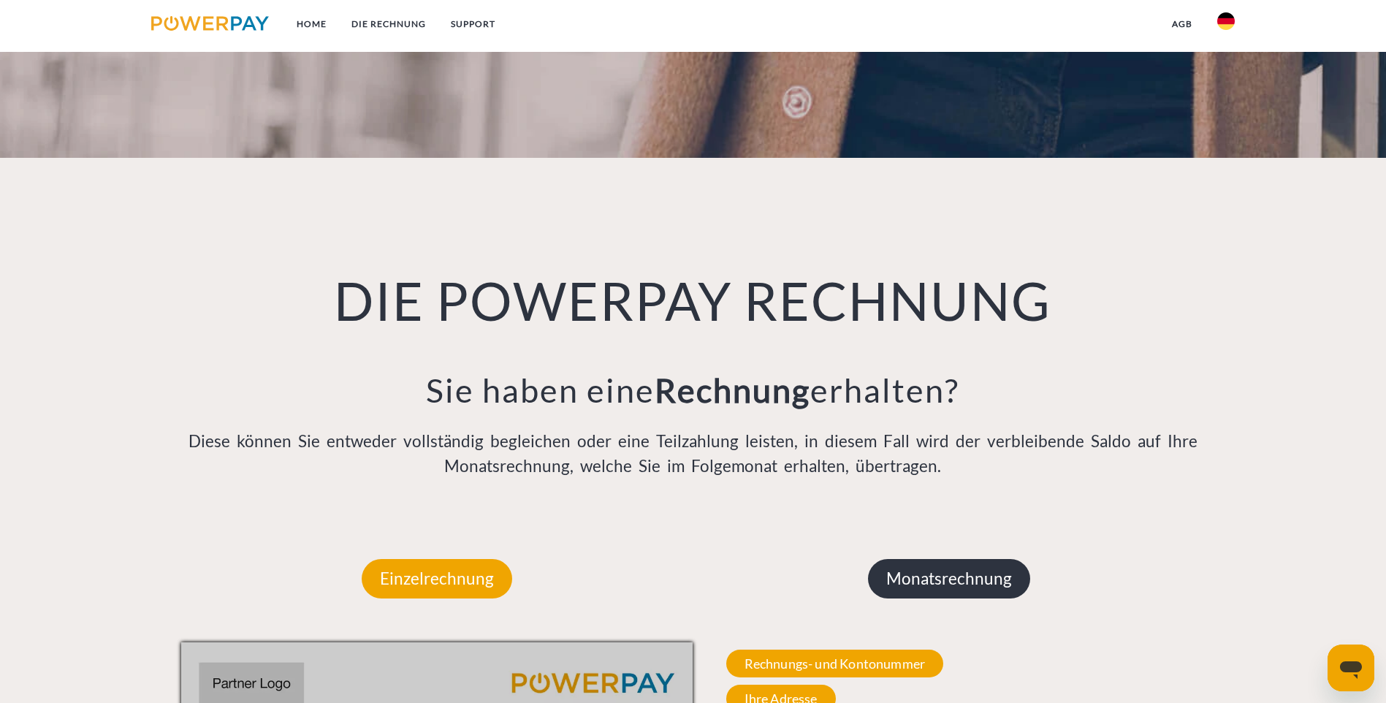
click at [941, 559] on p "Monatsrechnung" at bounding box center [949, 578] width 162 height 39
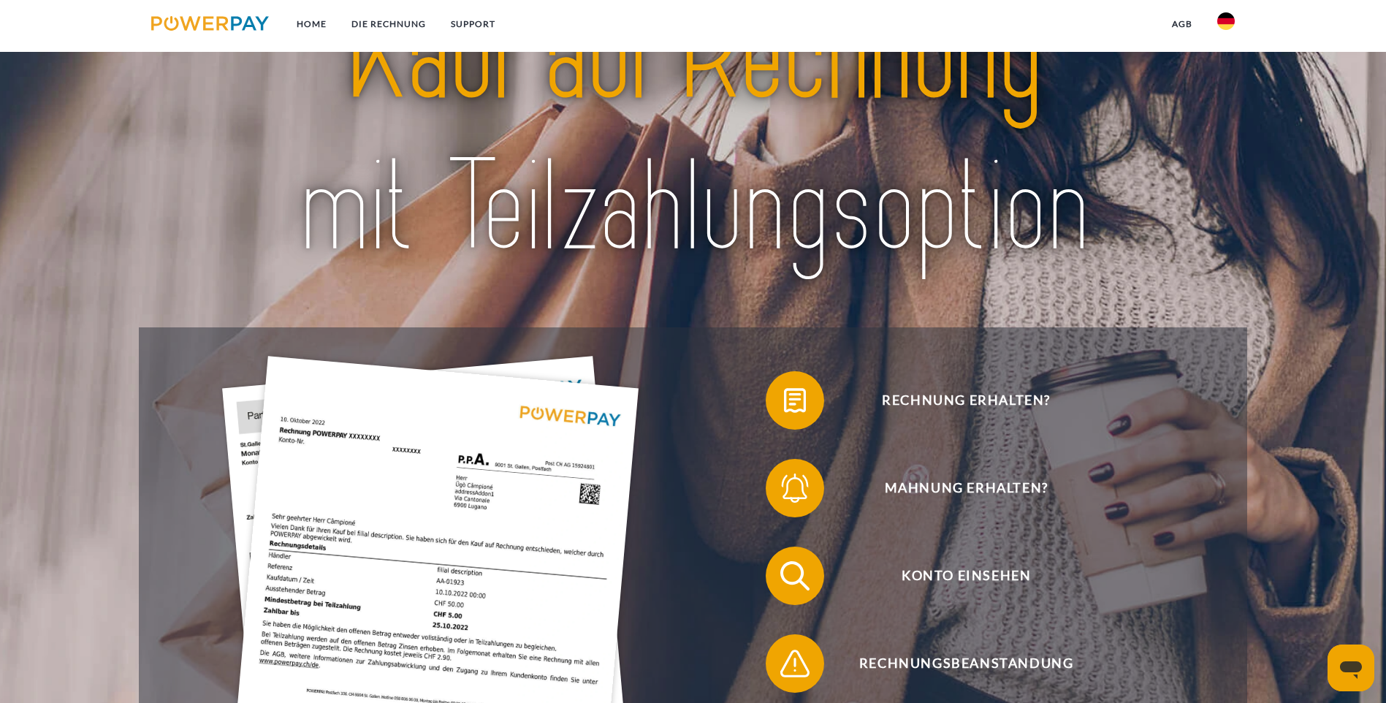
scroll to position [83, 0]
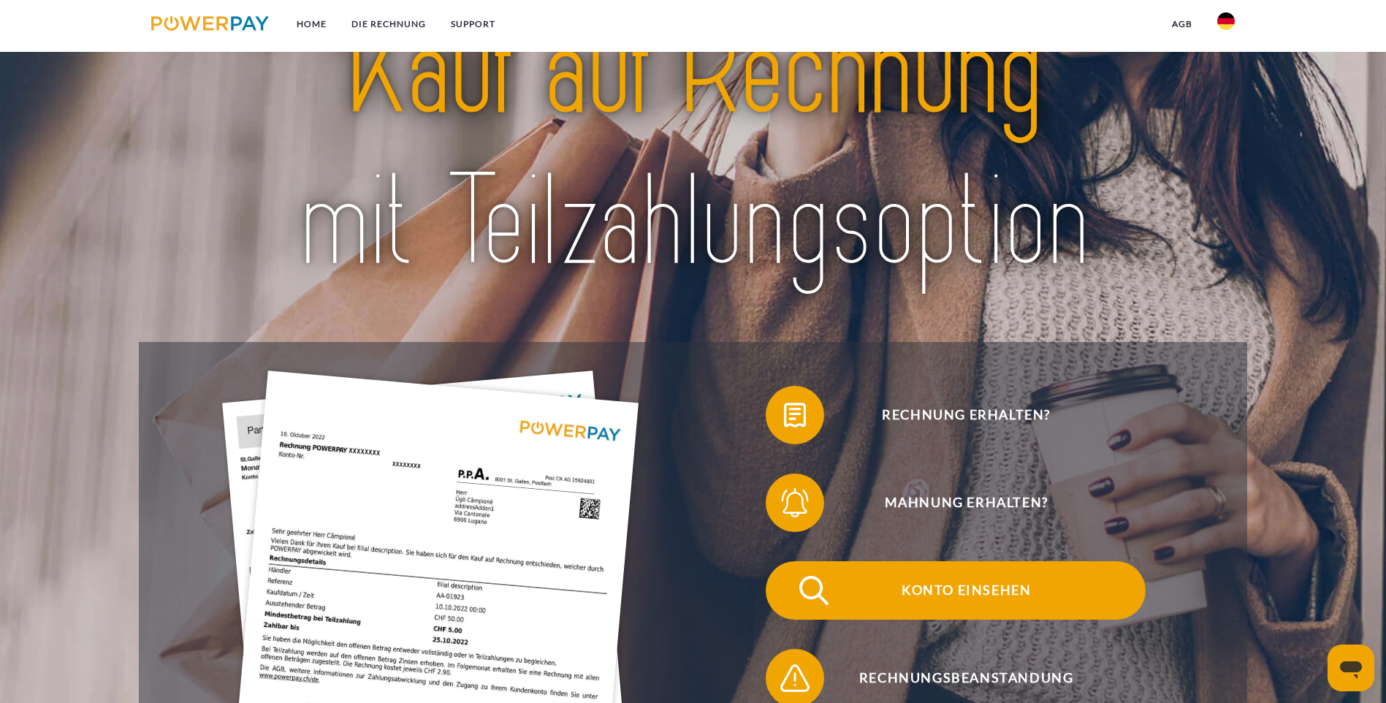
click at [787, 561] on span "Konto einsehen" at bounding box center [966, 590] width 358 height 58
